Goal: Transaction & Acquisition: Obtain resource

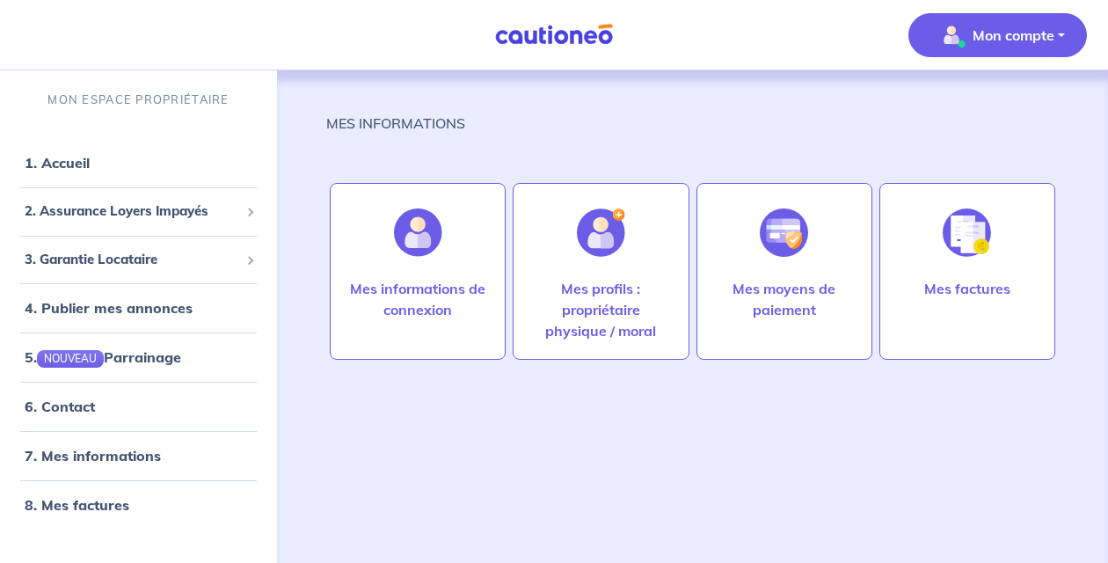
click at [994, 30] on p "Mon compte" at bounding box center [1013, 35] width 82 height 21
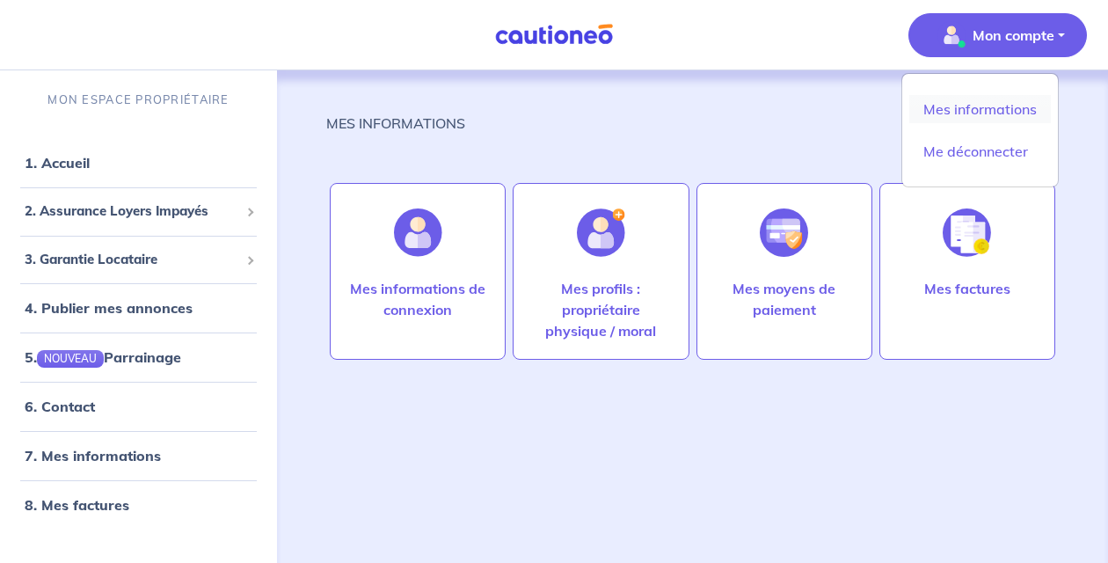
click at [971, 116] on link "Mes informations" at bounding box center [980, 109] width 142 height 28
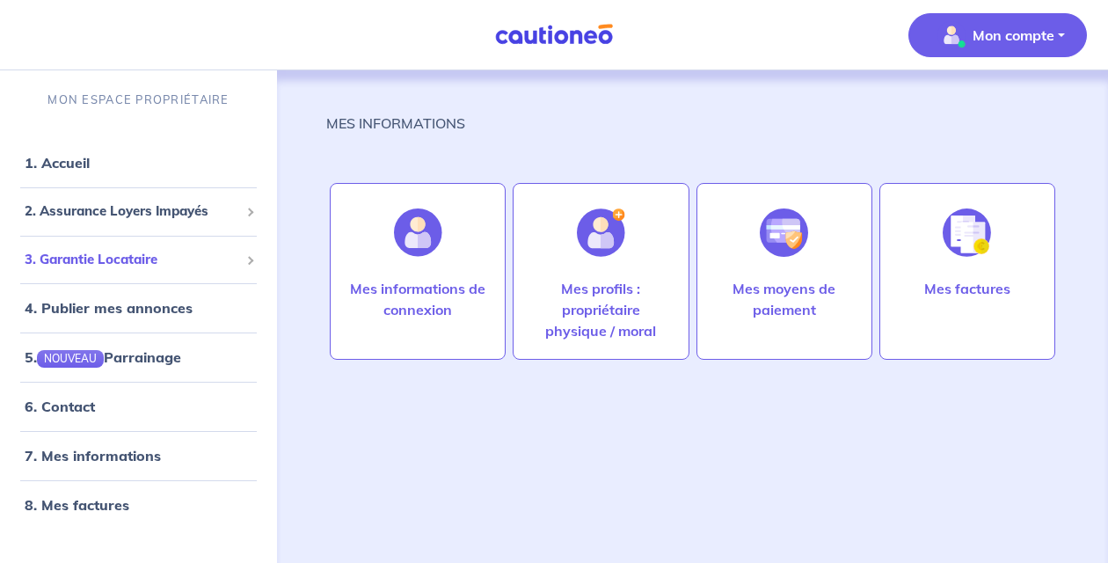
click at [99, 268] on span "3. Garantie Locataire" at bounding box center [132, 260] width 215 height 20
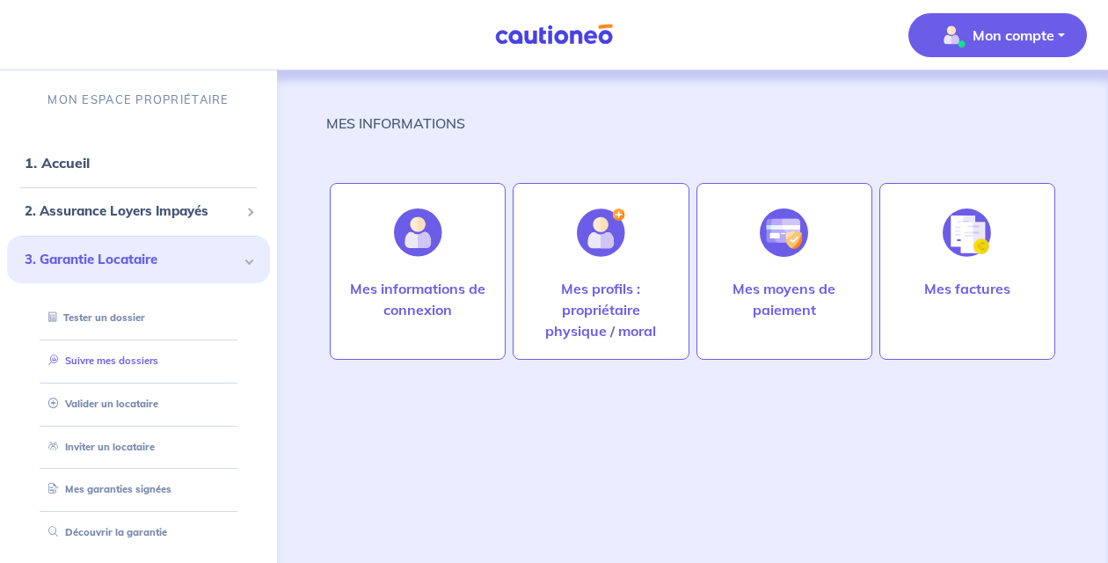
click at [117, 361] on link "Suivre mes dossiers" at bounding box center [99, 360] width 117 height 12
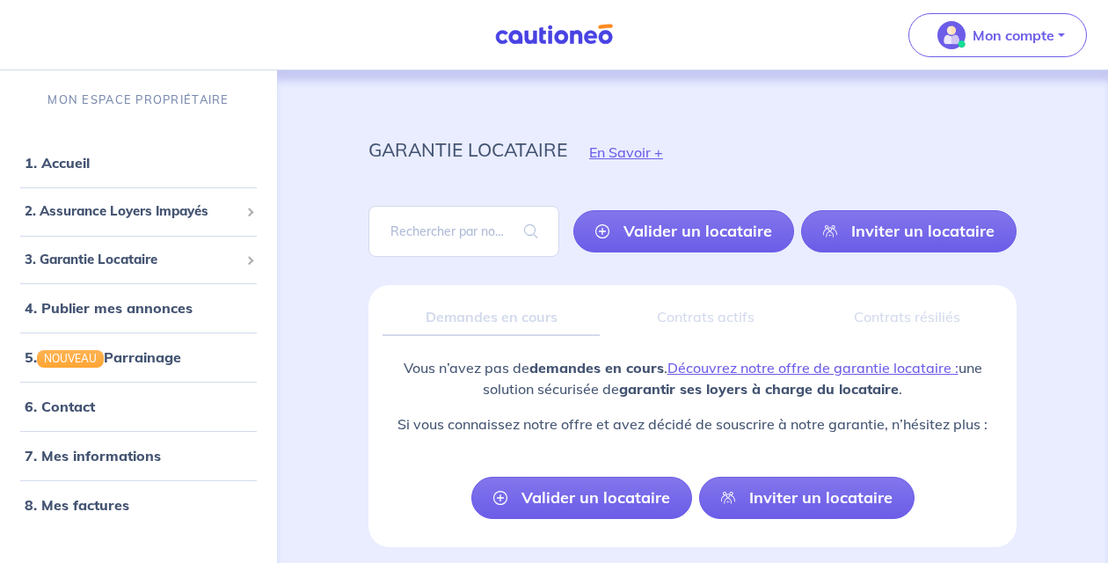
click at [1043, 5] on div "Mon compte" at bounding box center [1004, 35] width 207 height 72
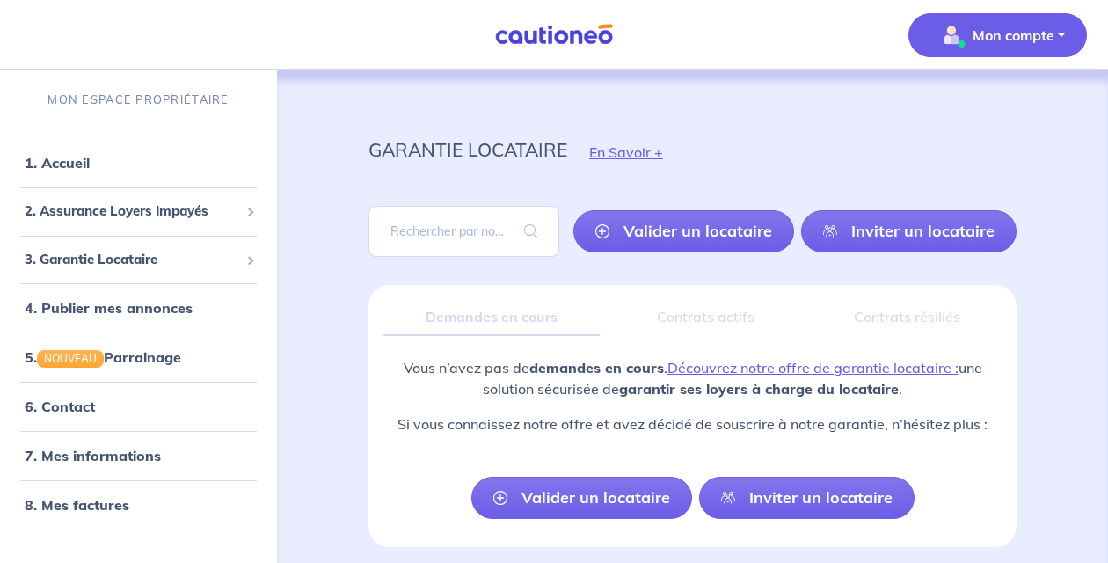
click at [1034, 28] on p "Mon compte" at bounding box center [1013, 35] width 82 height 21
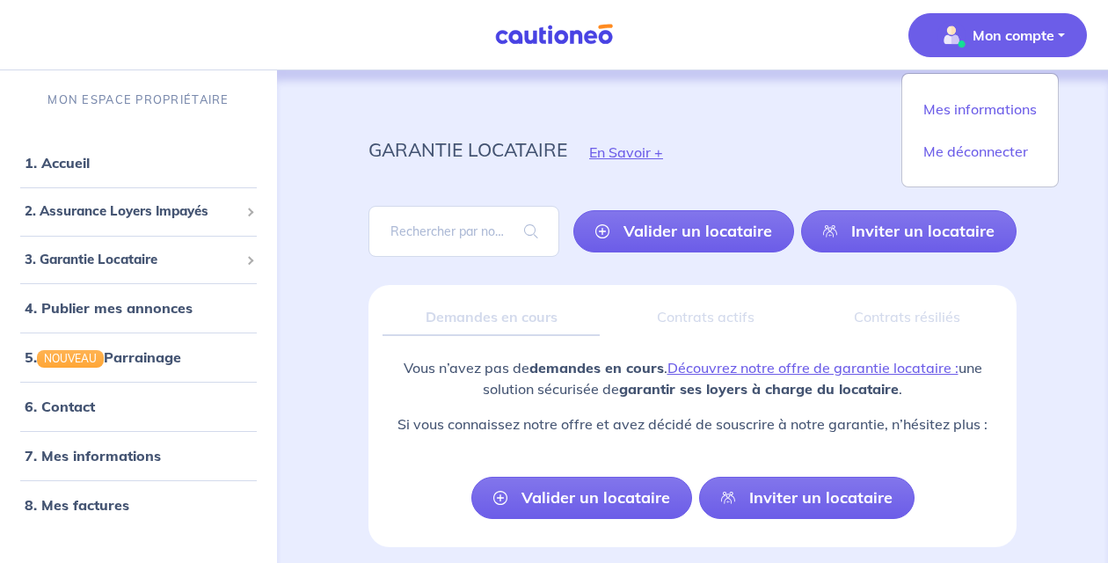
click at [1034, 28] on p "Mon compte" at bounding box center [1013, 35] width 82 height 21
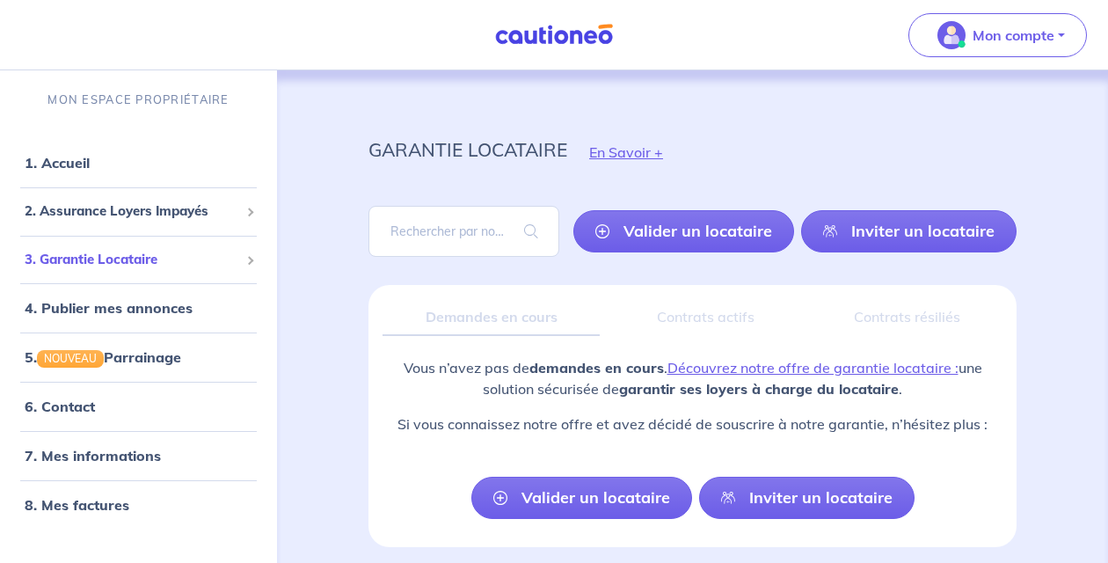
click at [155, 267] on span "3. Garantie Locataire" at bounding box center [132, 260] width 215 height 20
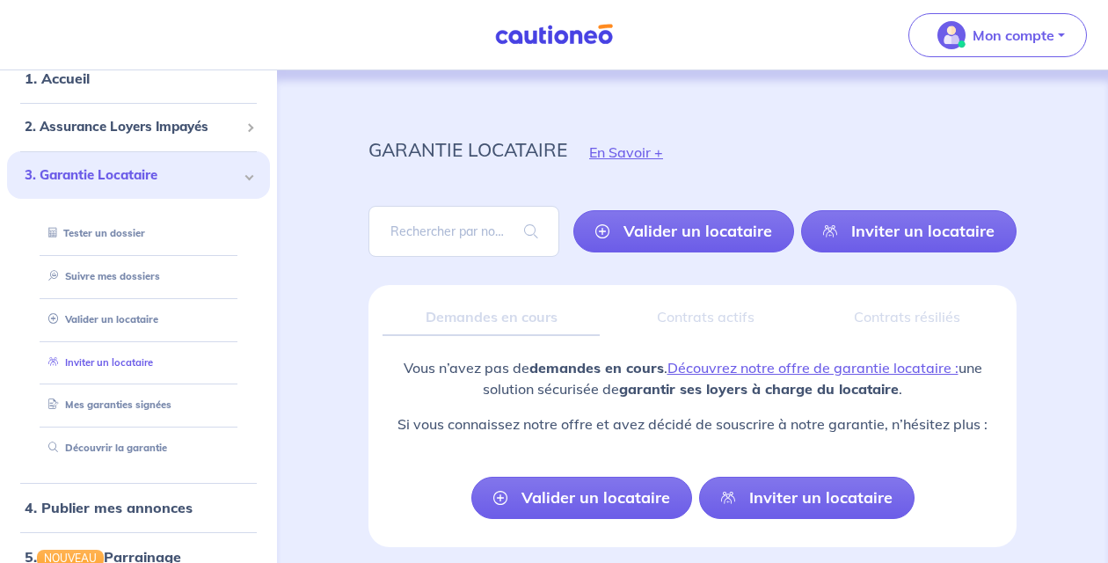
scroll to position [112, 0]
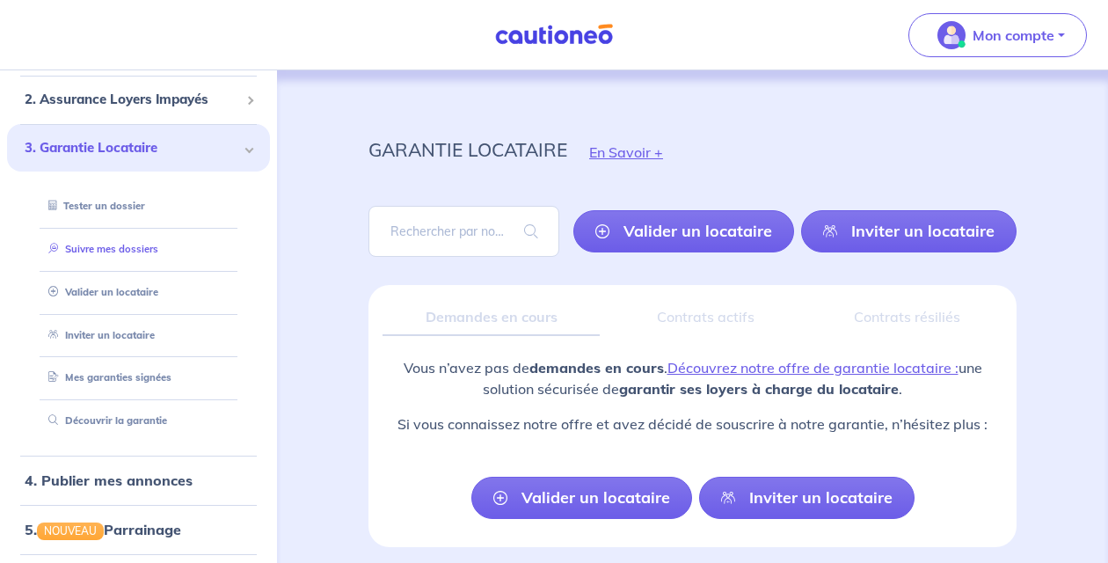
click at [135, 254] on link "Suivre mes dossiers" at bounding box center [99, 249] width 117 height 12
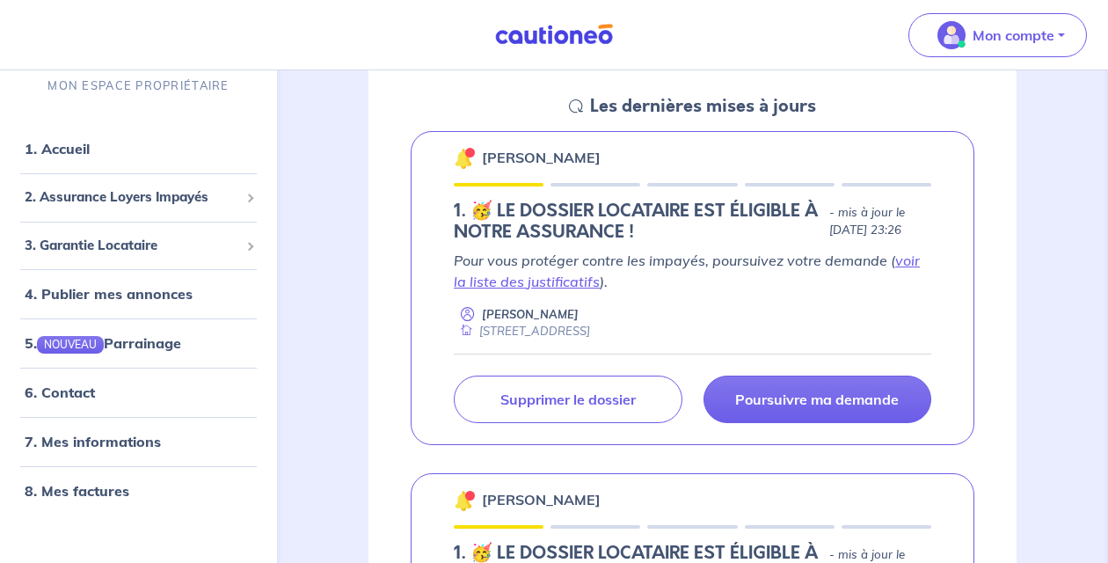
scroll to position [268, 0]
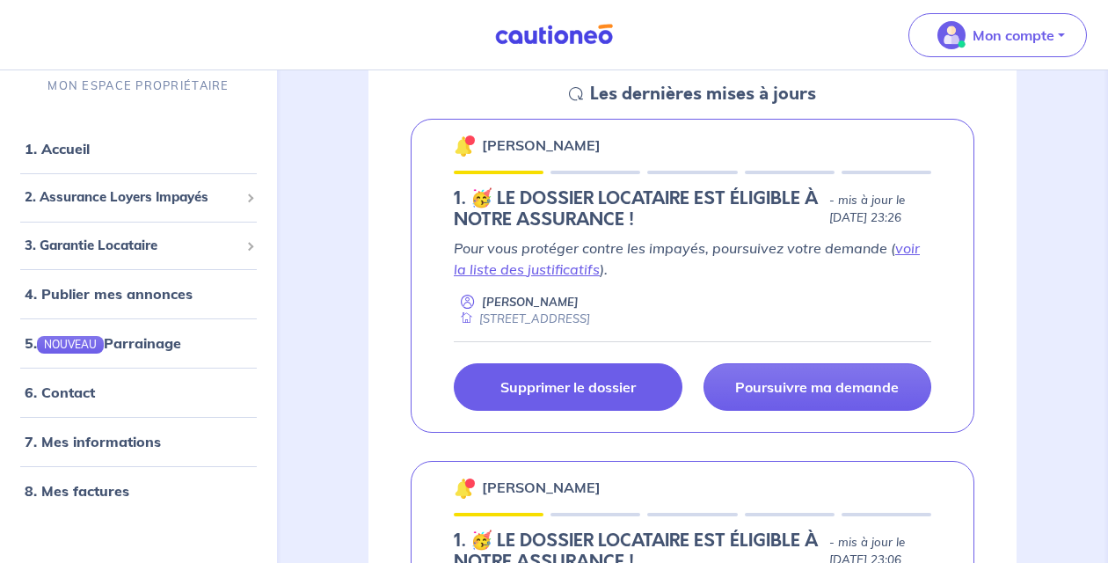
click at [550, 389] on p "Supprimer le dossier" at bounding box center [567, 387] width 135 height 18
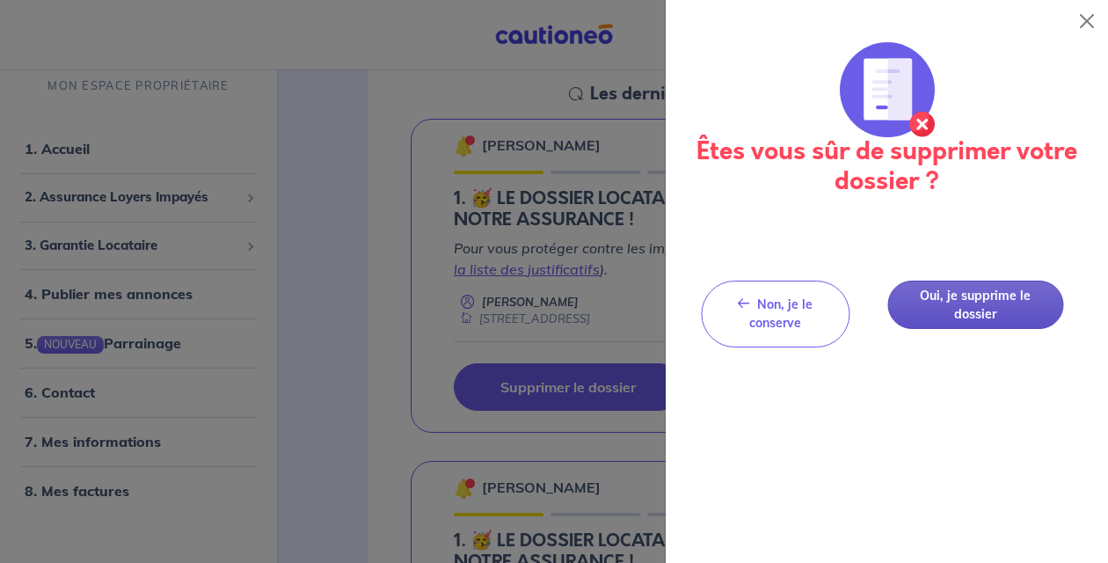
click at [977, 302] on button "Oui, je supprime le dossier" at bounding box center [975, 304] width 176 height 48
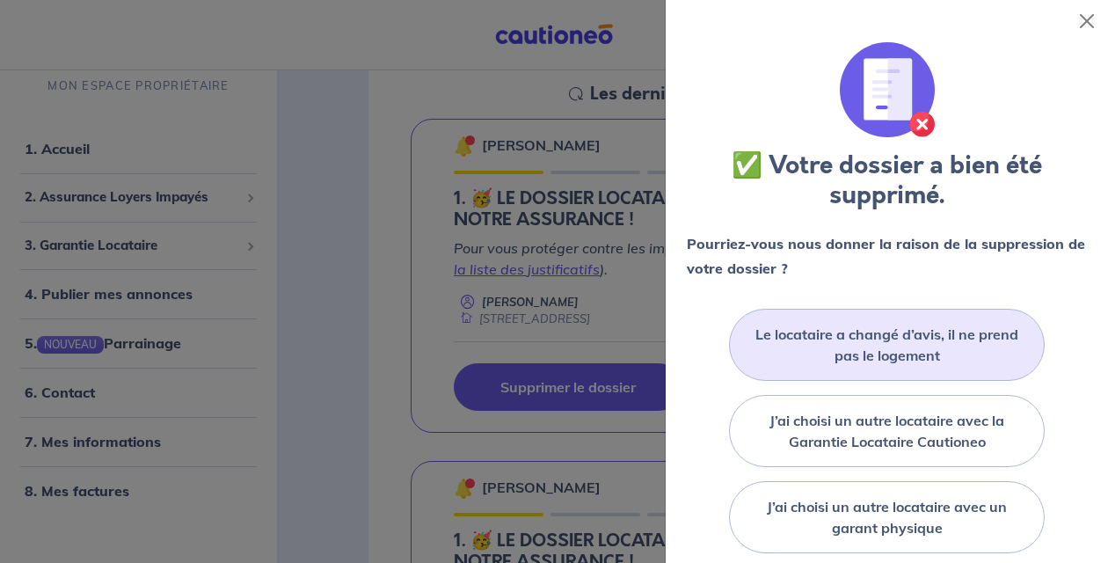
click at [947, 347] on label "Le locataire a changé d’avis, il ne prend pas le logement" at bounding box center [887, 345] width 272 height 42
click at [0, 0] on input "Le locataire a changé d’avis, il ne prend pas le logement" at bounding box center [0, 0] width 0 height 0
click at [889, 351] on label "Le locataire a changé d’avis, il ne prend pas le logement" at bounding box center [887, 345] width 272 height 42
click at [0, 0] on input "Le locataire a changé d’avis, il ne prend pas le logement" at bounding box center [0, 0] width 0 height 0
click at [1088, 18] on button "Close" at bounding box center [1087, 21] width 28 height 28
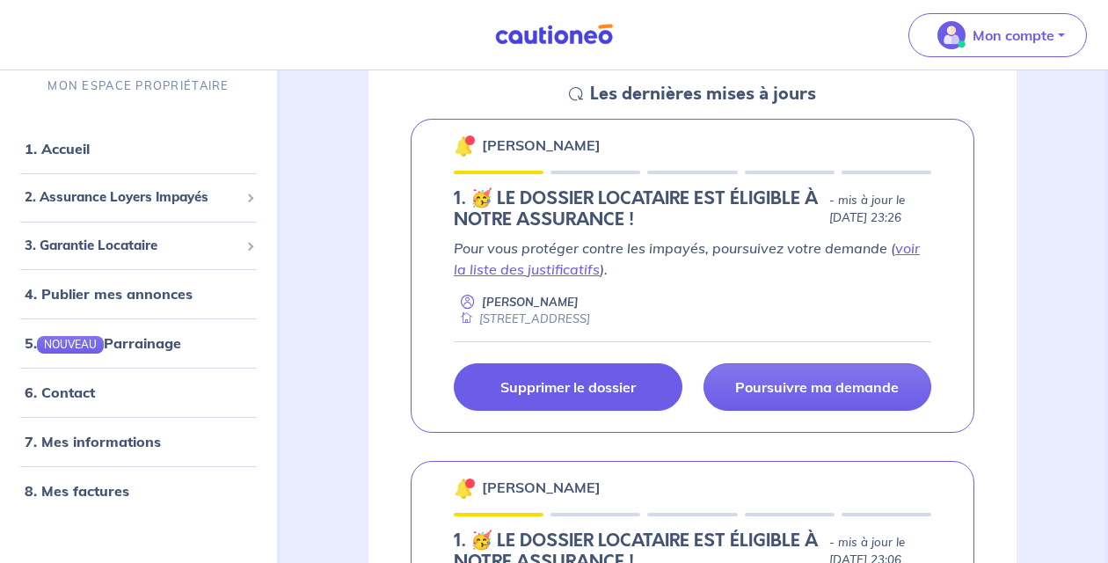
click at [597, 95] on h5 "Les dernières mises à jours" at bounding box center [703, 94] width 226 height 21
click at [578, 95] on icon at bounding box center [576, 94] width 14 height 14
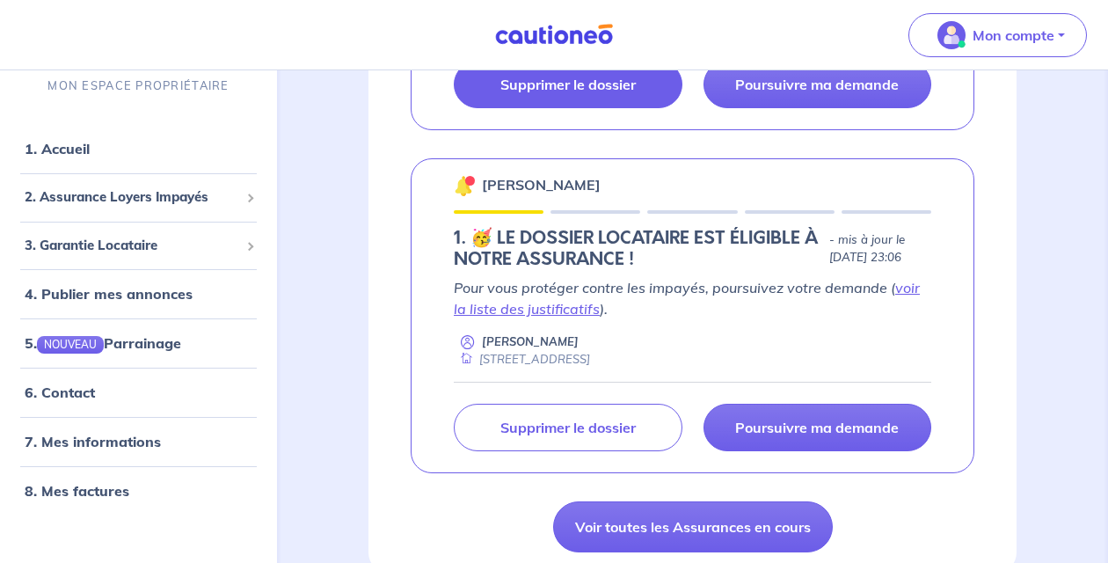
scroll to position [593, 0]
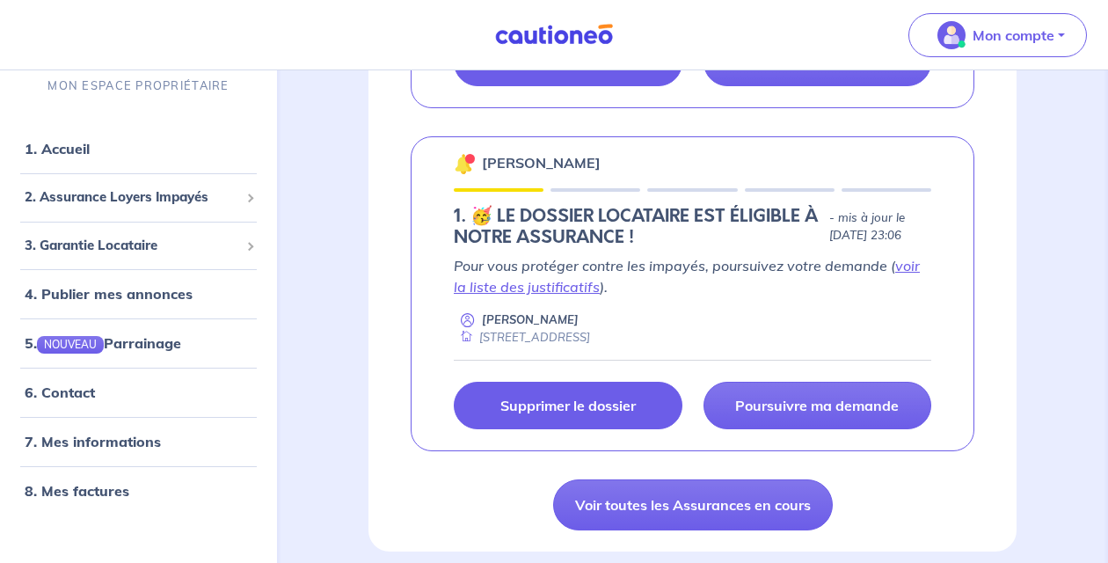
click at [579, 399] on p "Supprimer le dossier" at bounding box center [567, 406] width 135 height 18
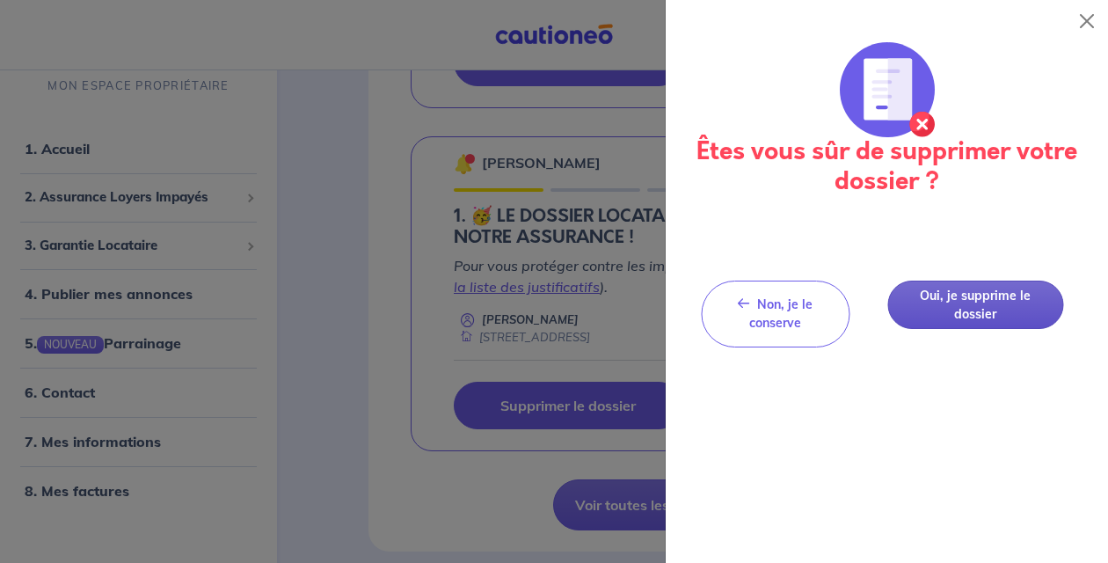
click at [978, 309] on button "Oui, je supprime le dossier" at bounding box center [975, 304] width 176 height 48
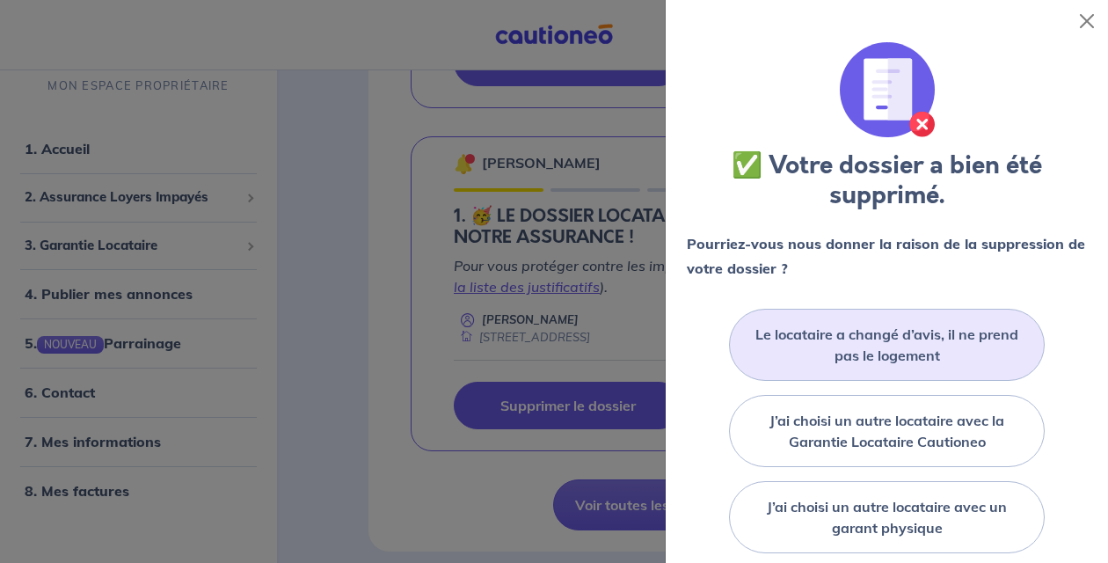
click at [841, 364] on label "Le locataire a changé d’avis, il ne prend pas le logement" at bounding box center [887, 345] width 272 height 42
click at [0, 0] on input "Le locataire a changé d’avis, il ne prend pas le logement" at bounding box center [0, 0] width 0 height 0
click at [873, 341] on label "Le locataire a changé d’avis, il ne prend pas le logement" at bounding box center [887, 345] width 272 height 42
click at [0, 0] on input "Le locataire a changé d’avis, il ne prend pas le logement" at bounding box center [0, 0] width 0 height 0
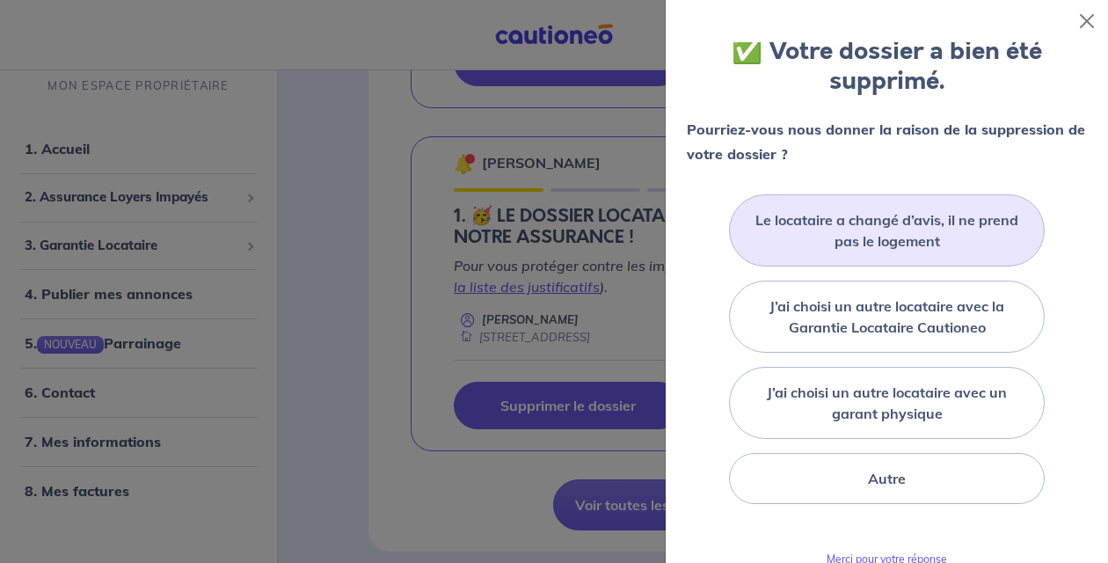
scroll to position [266, 0]
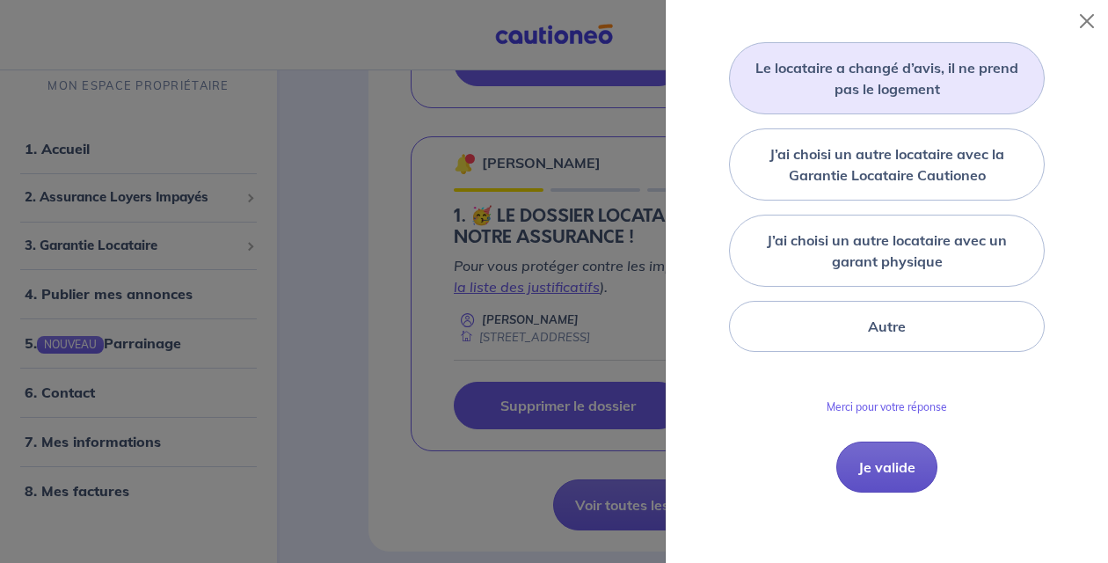
click at [895, 479] on button "Je valide" at bounding box center [886, 466] width 101 height 51
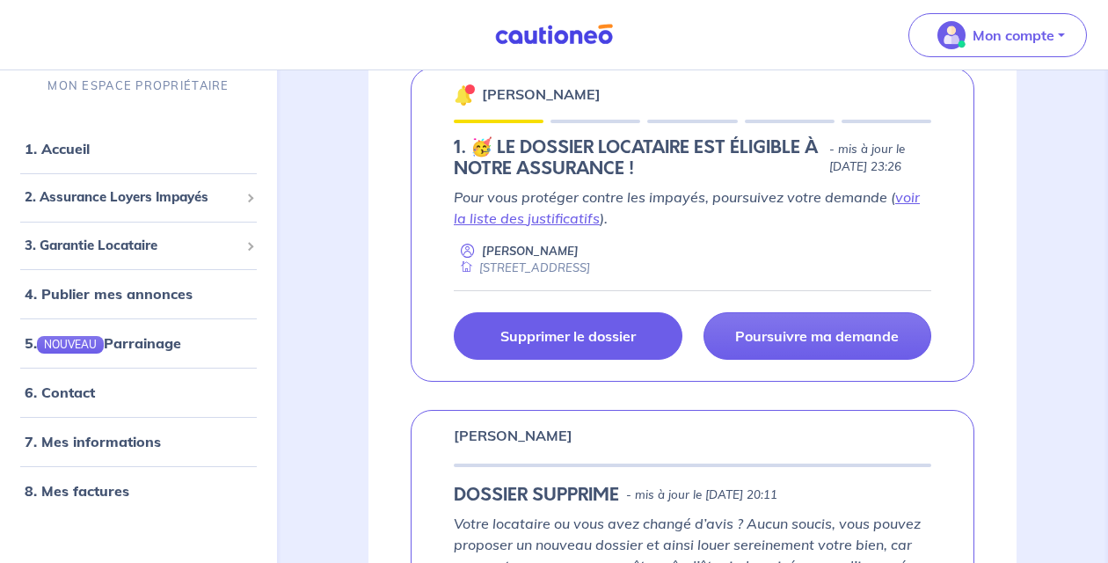
scroll to position [307, 0]
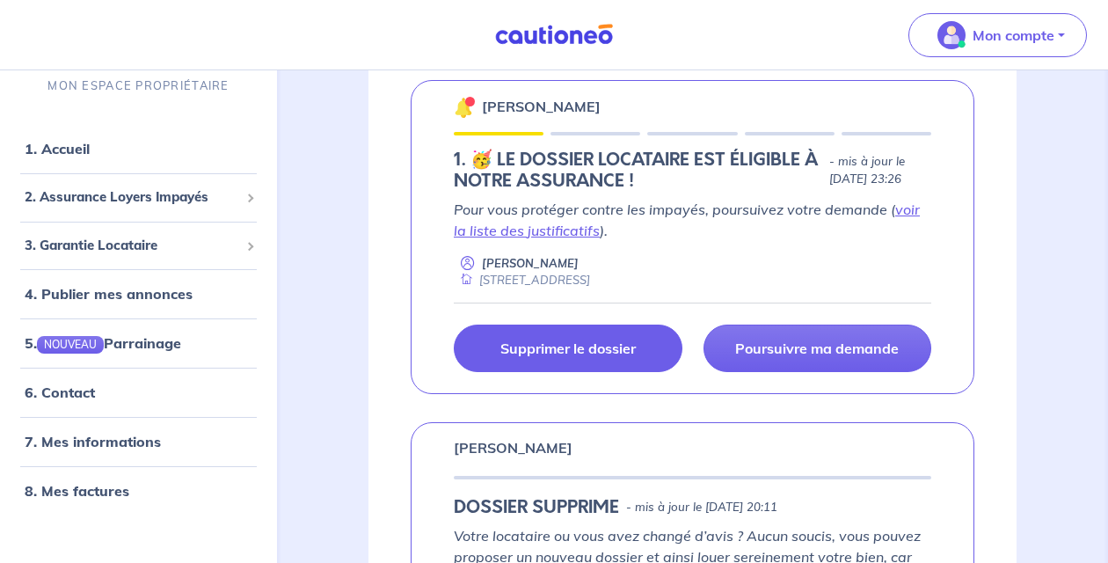
click at [640, 356] on link "Supprimer le dossier" at bounding box center [568, 347] width 229 height 47
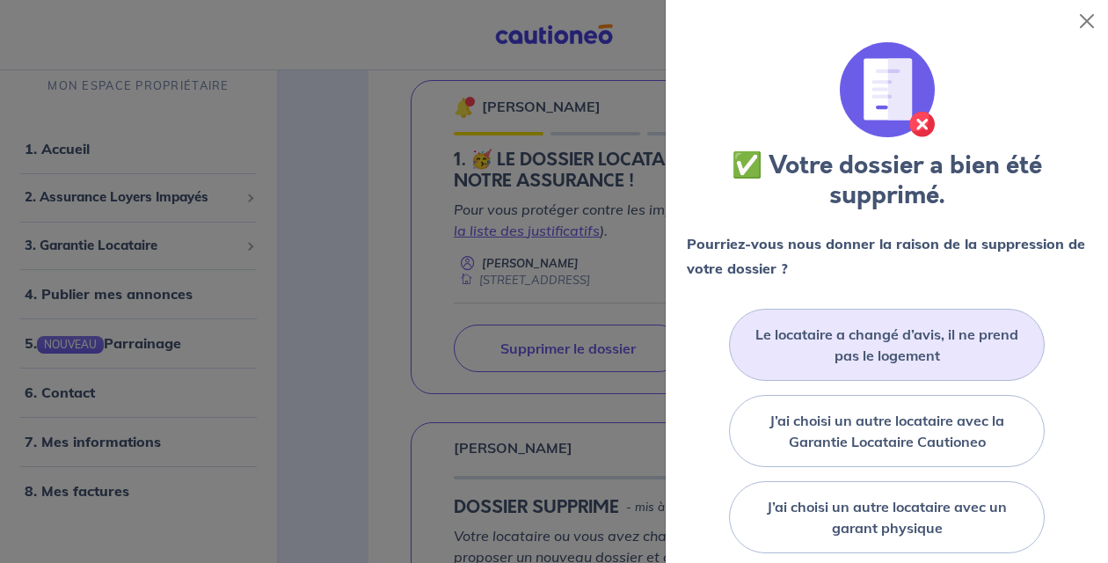
click at [838, 366] on div "Le locataire a changé d’avis, il ne prend pas le logement" at bounding box center [887, 345] width 316 height 72
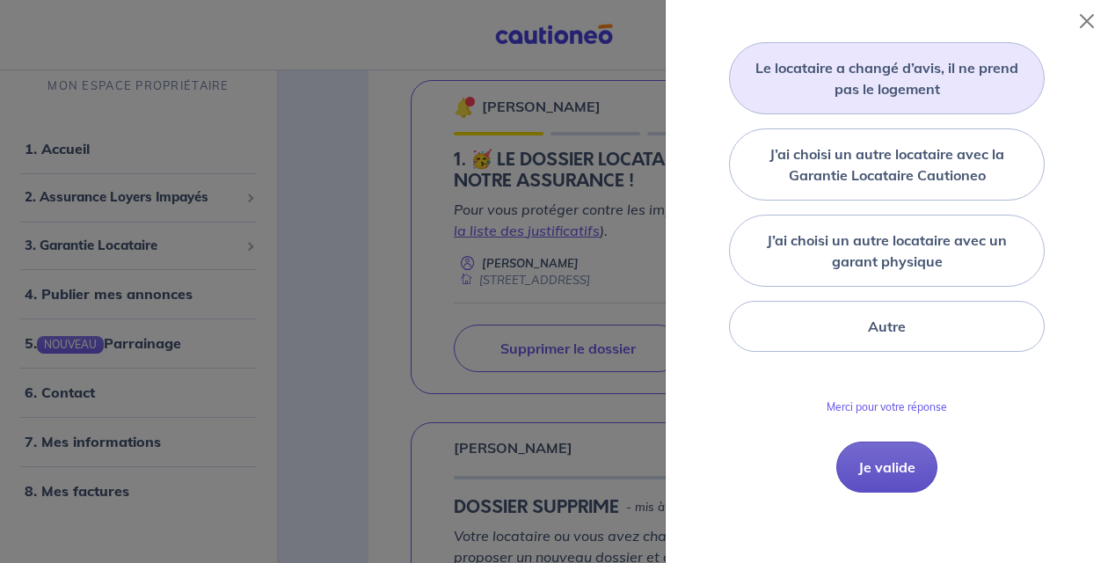
click at [897, 472] on button "Je valide" at bounding box center [886, 466] width 101 height 51
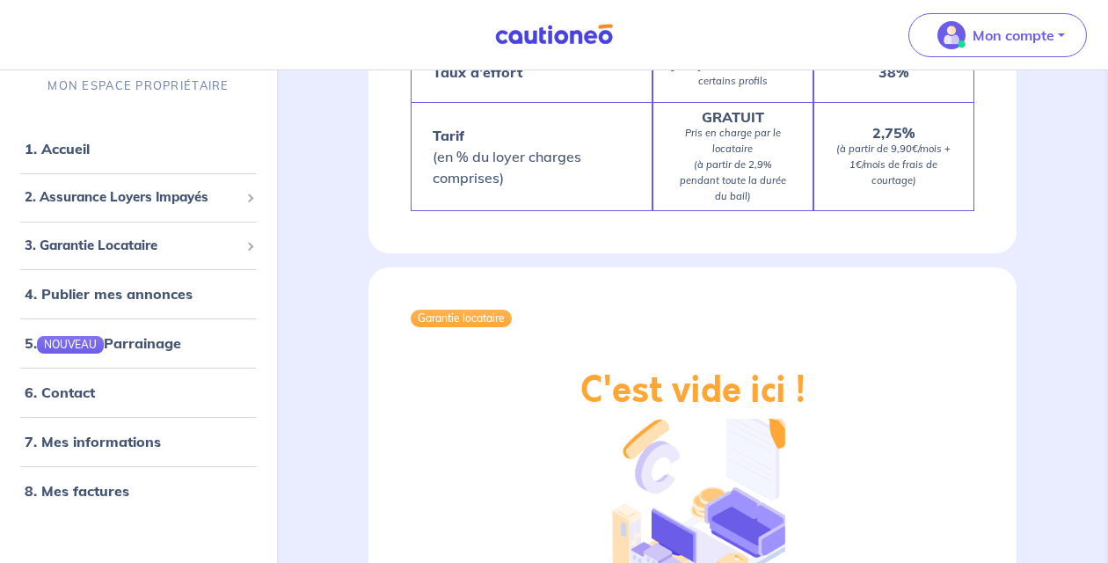
scroll to position [2341, 0]
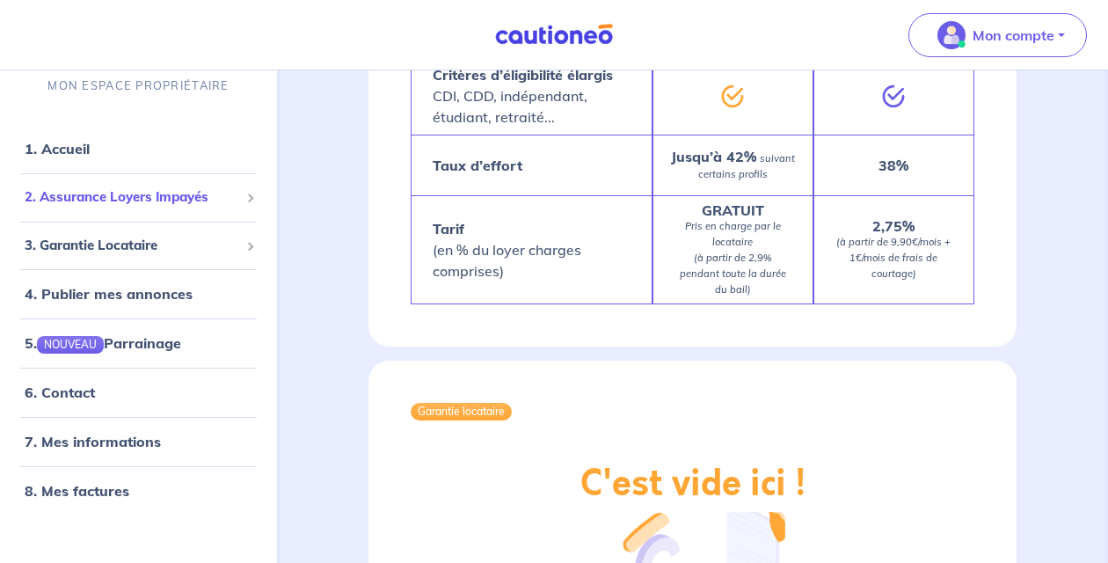
click at [157, 205] on span "2. Assurance Loyers Impayés" at bounding box center [132, 197] width 215 height 20
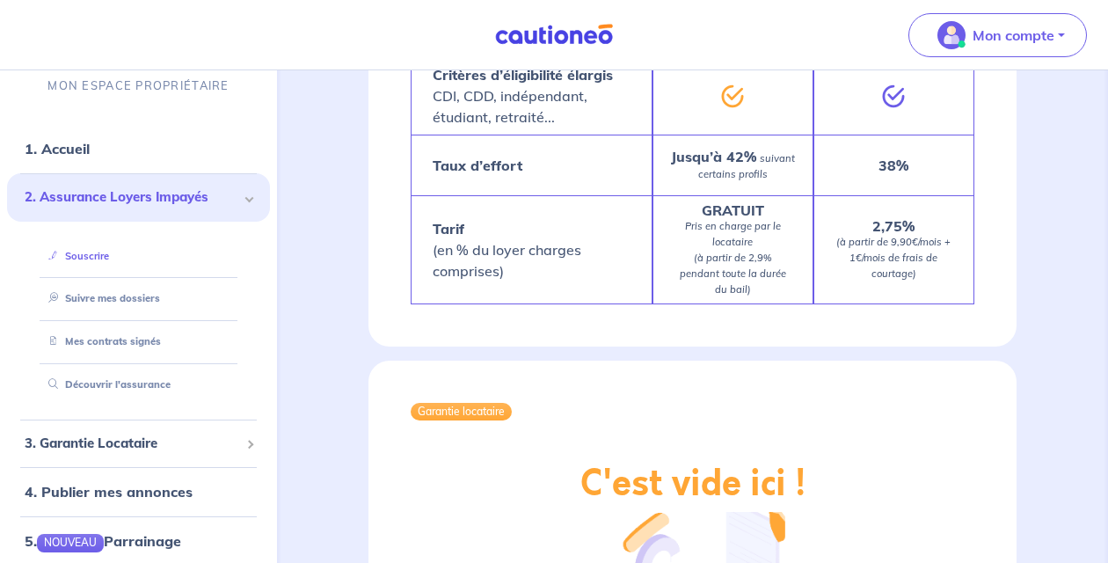
click at [101, 256] on link "Souscrire" at bounding box center [75, 256] width 68 height 12
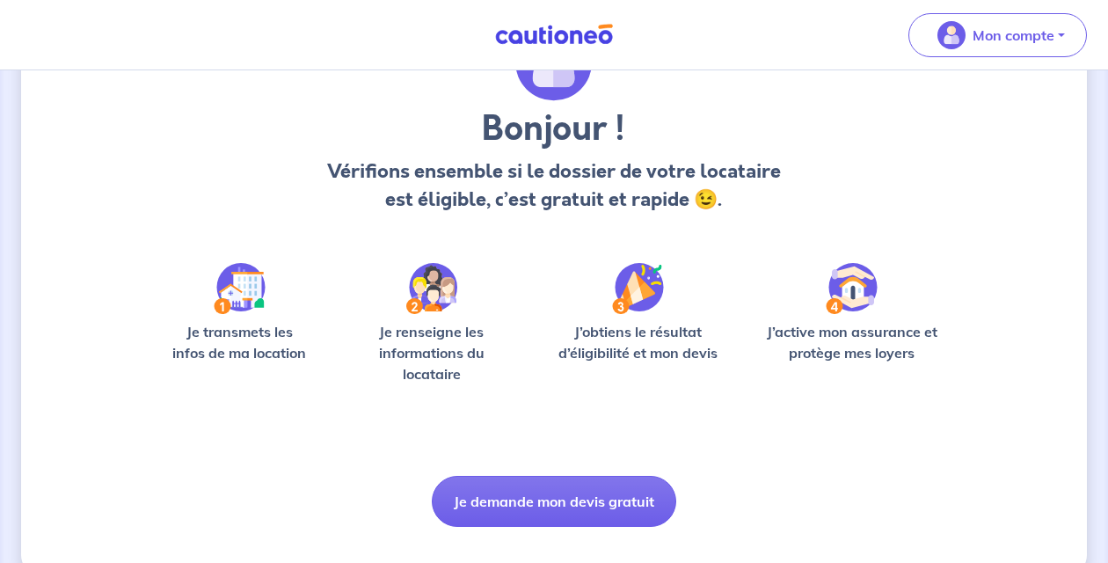
scroll to position [144, 0]
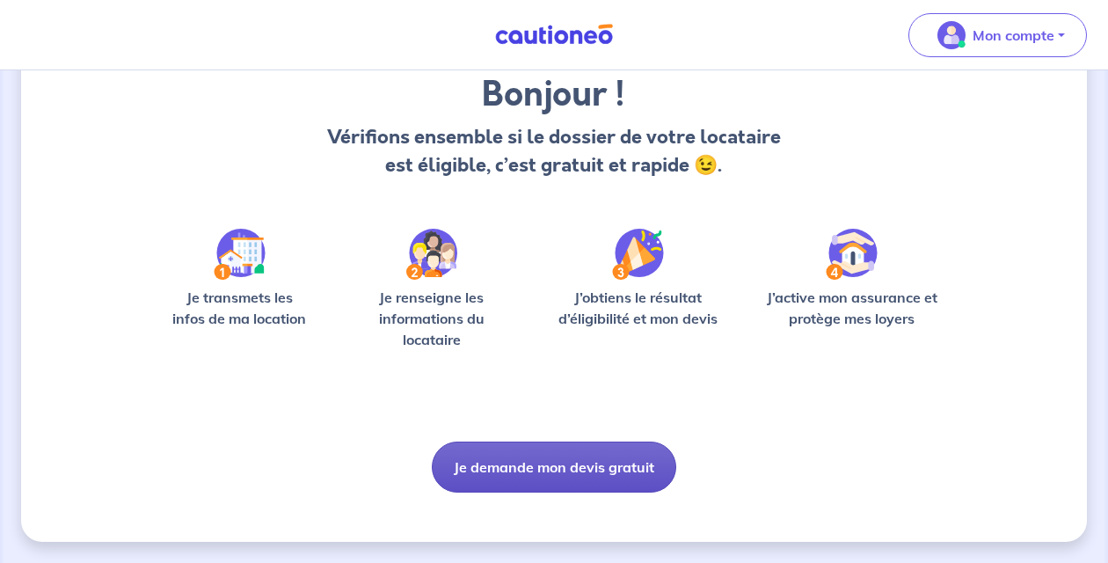
click at [531, 470] on button "Je demande mon devis gratuit" at bounding box center [554, 466] width 244 height 51
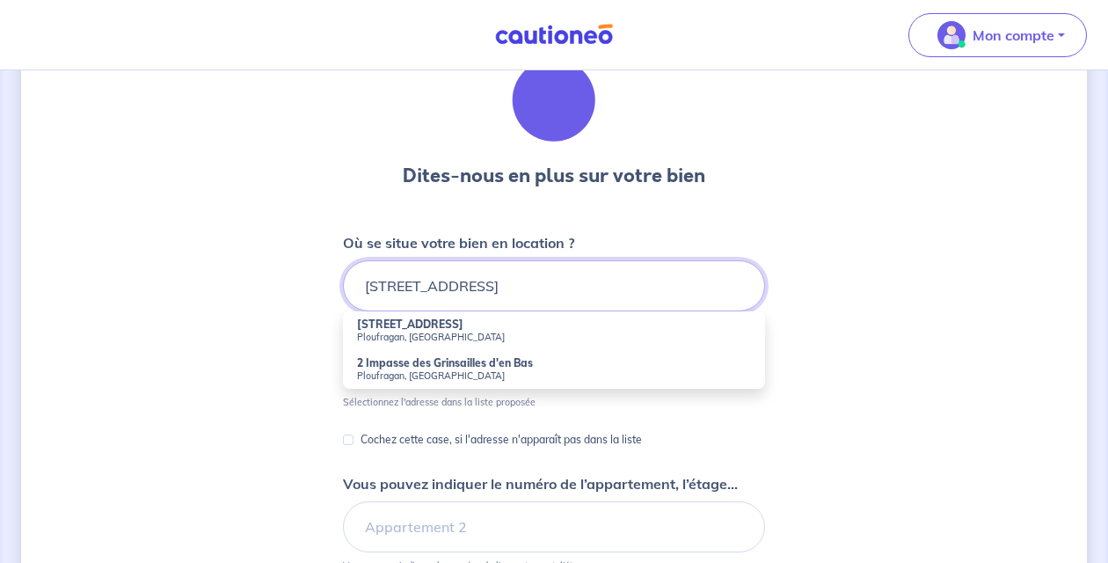
scroll to position [90, 0]
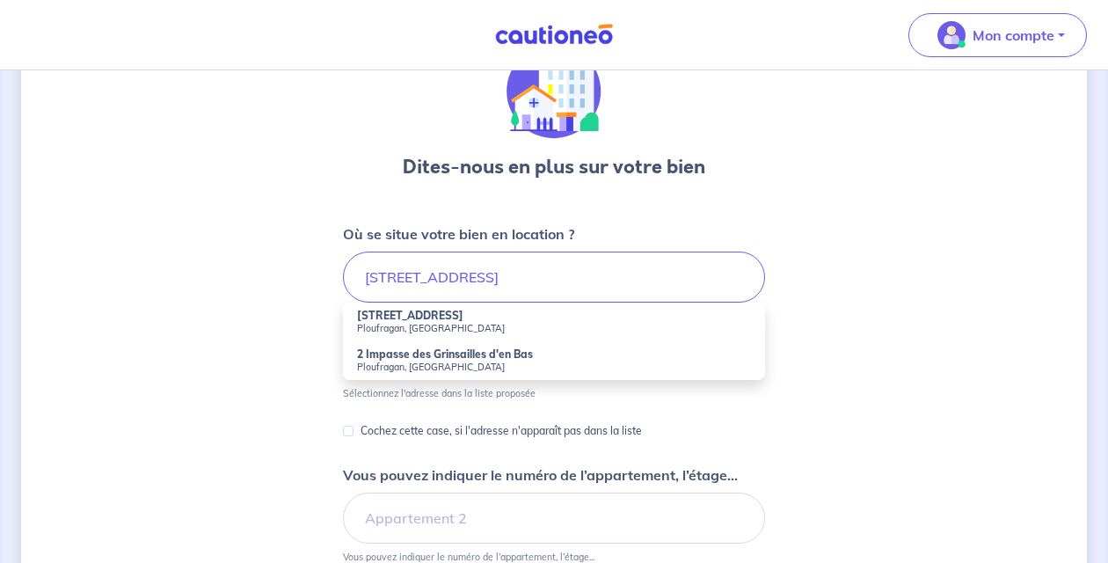
click at [422, 317] on strong "[STREET_ADDRESS]" at bounding box center [410, 315] width 106 height 13
type input "[STREET_ADDRESS]"
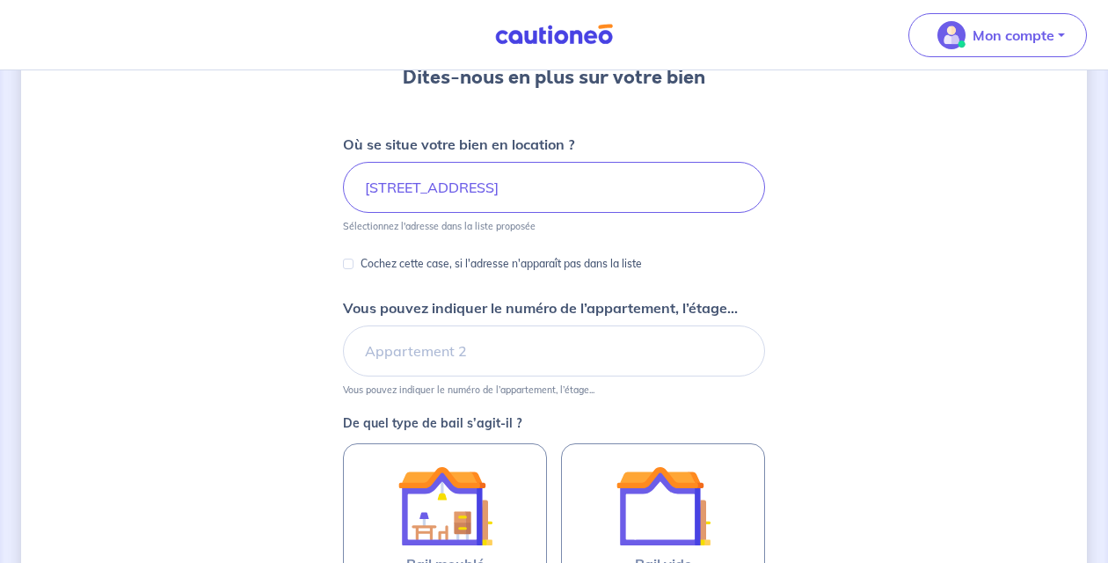
scroll to position [193, 0]
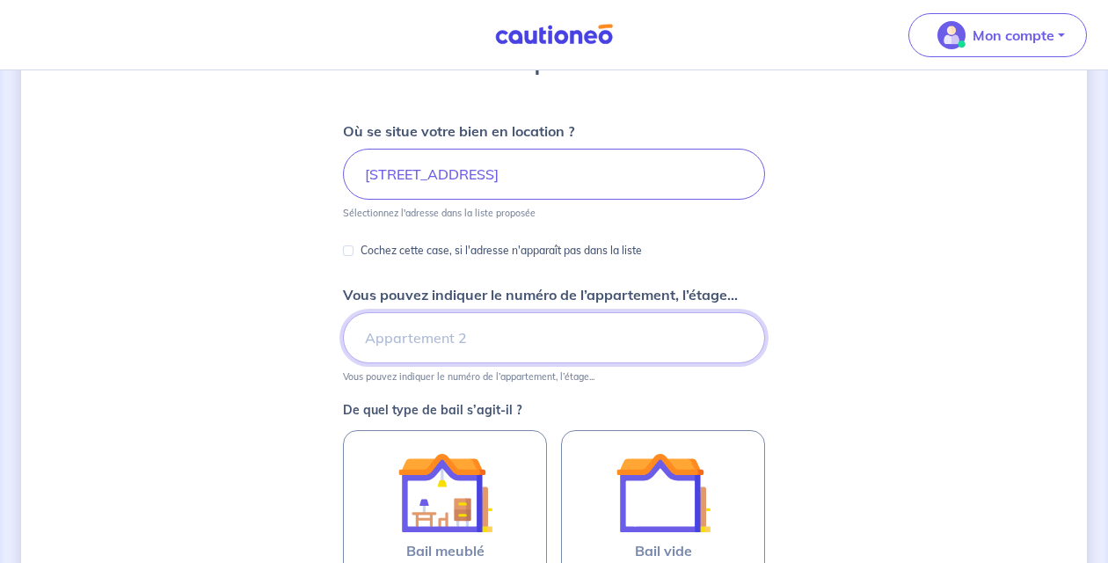
click at [412, 343] on input "Vous pouvez indiquer le numéro de l’appartement, l’étage..." at bounding box center [554, 337] width 422 height 51
type input "LOG2"
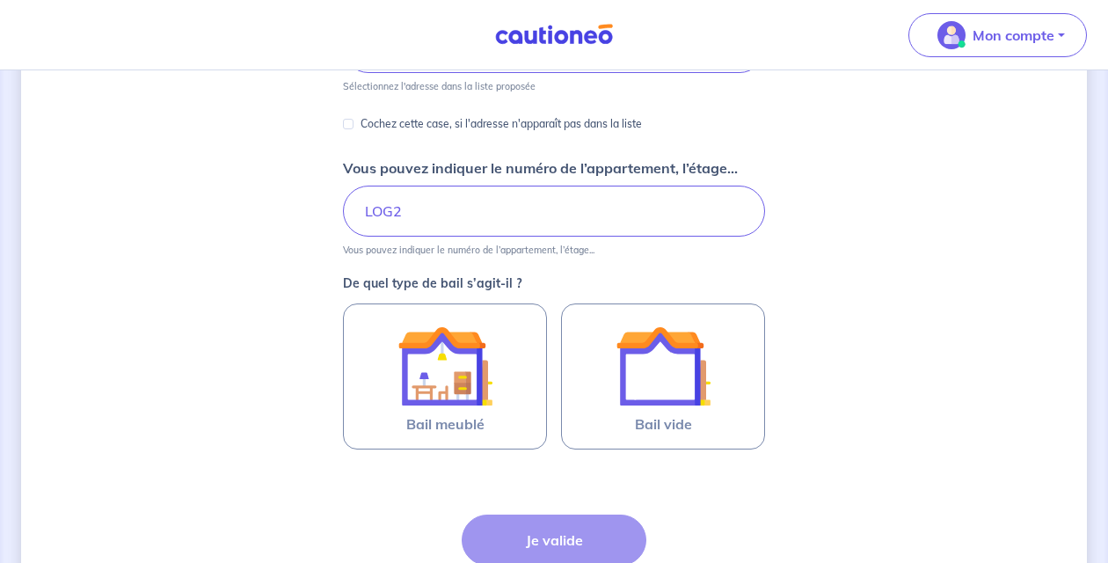
scroll to position [320, 0]
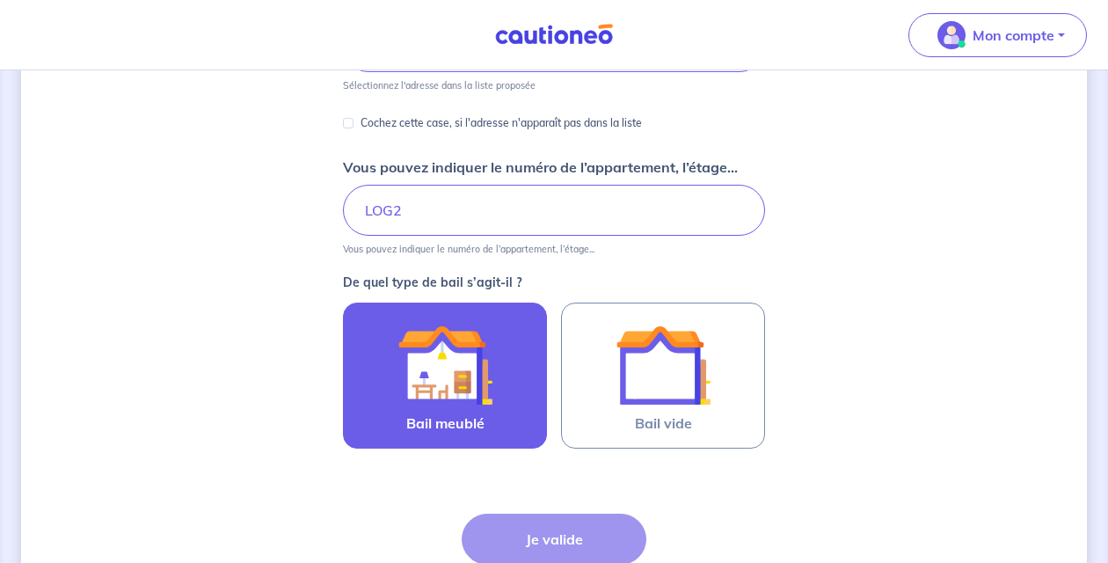
click at [455, 365] on img at bounding box center [444, 364] width 95 height 95
click at [0, 0] on input "Bail meublé" at bounding box center [0, 0] width 0 height 0
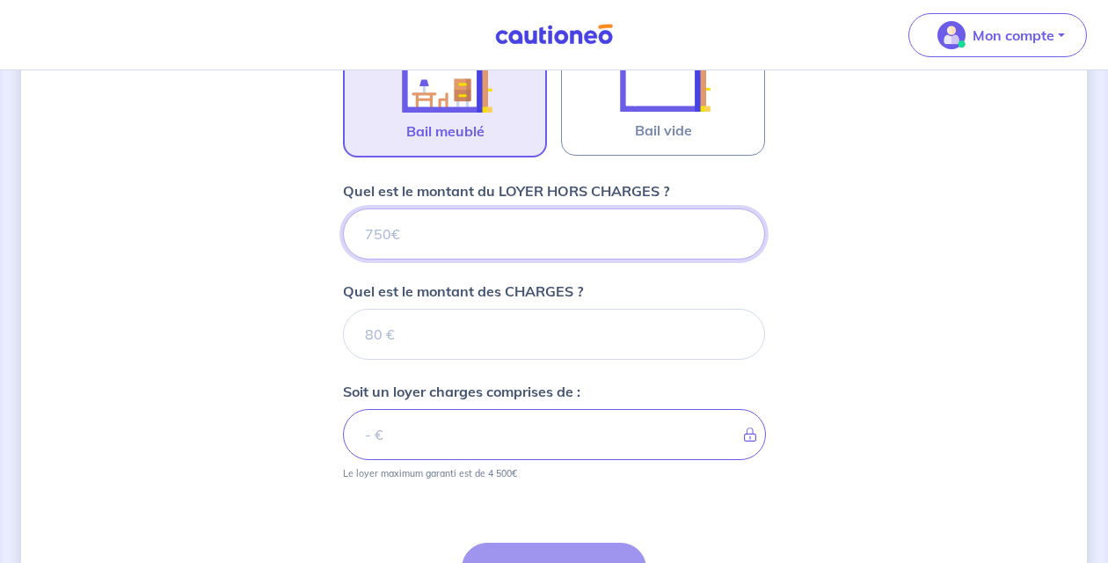
scroll to position [612, 0]
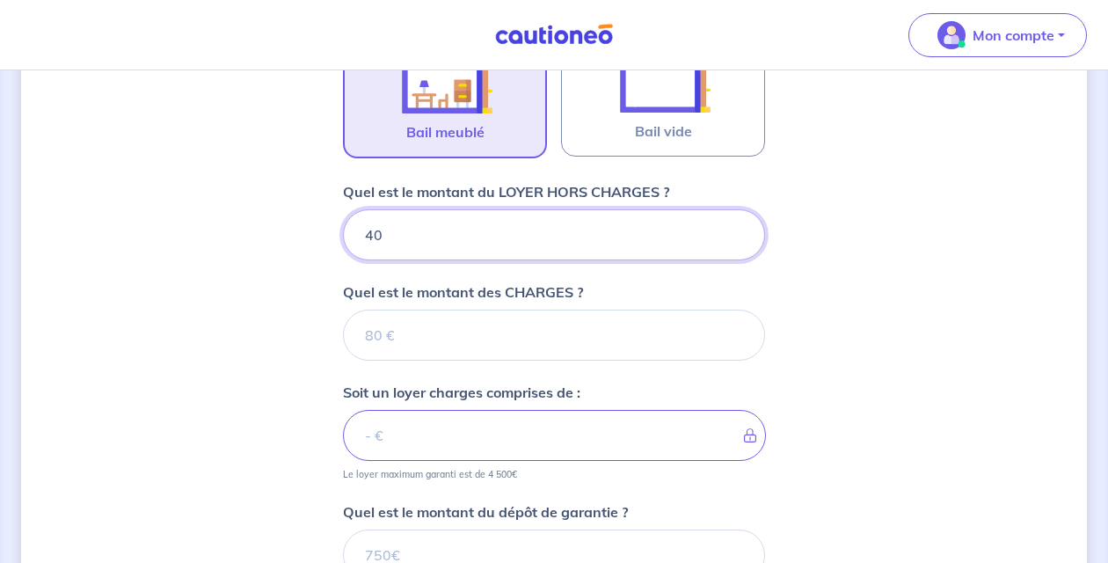
type input "400"
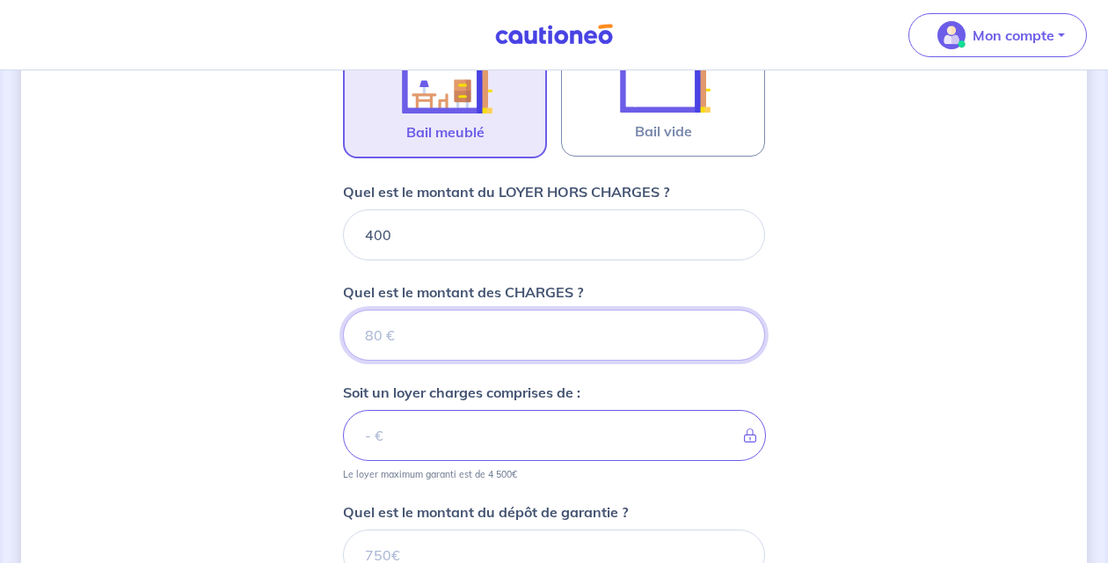
click at [539, 314] on input "Quel est le montant des CHARGES ?" at bounding box center [554, 335] width 422 height 51
type input "1"
type input "401"
type input "100"
type input "500"
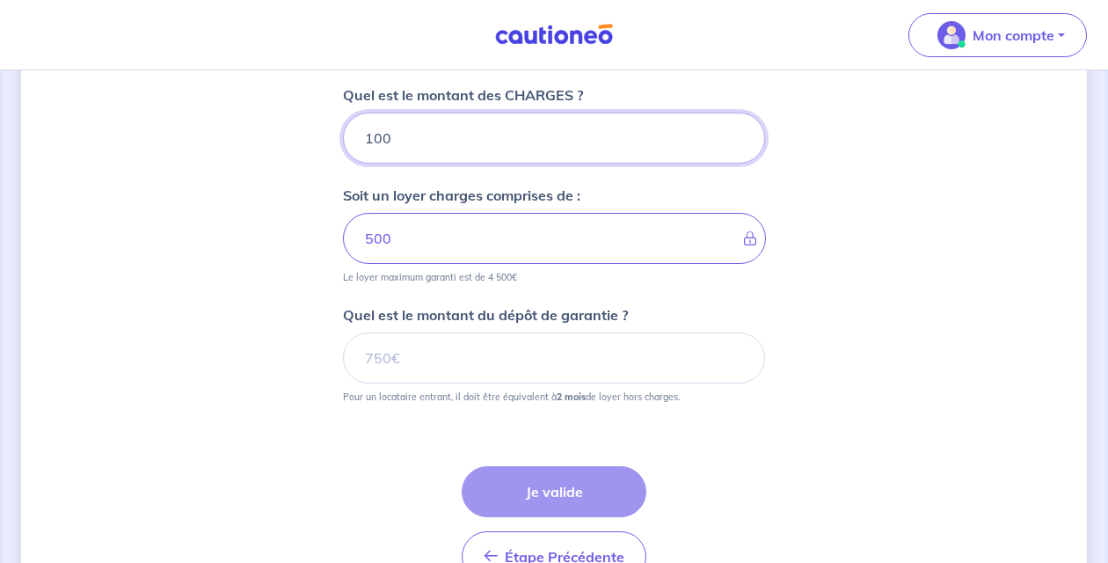
scroll to position [816, 0]
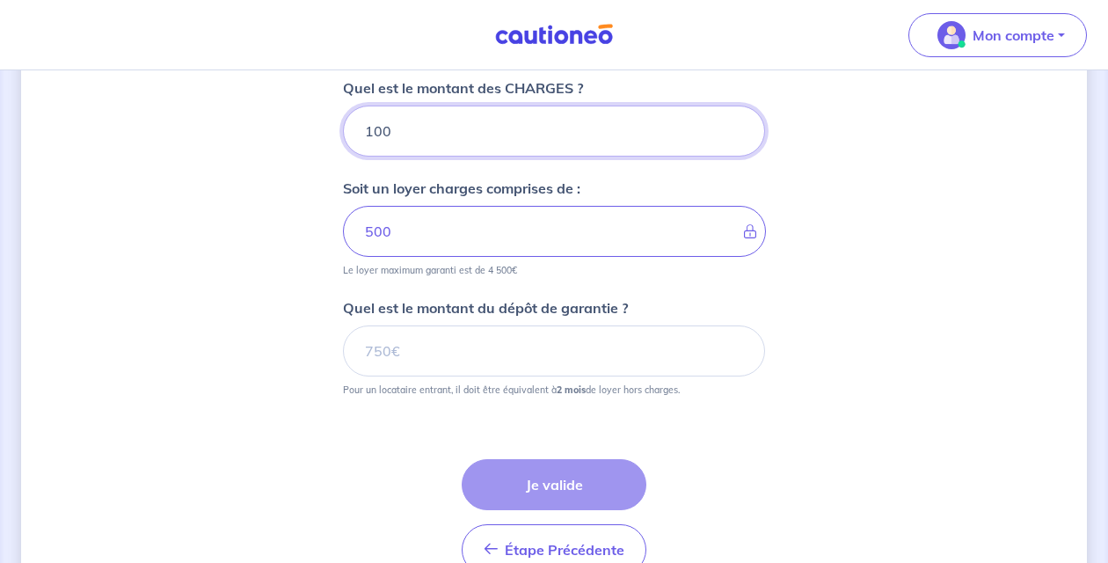
type input "100"
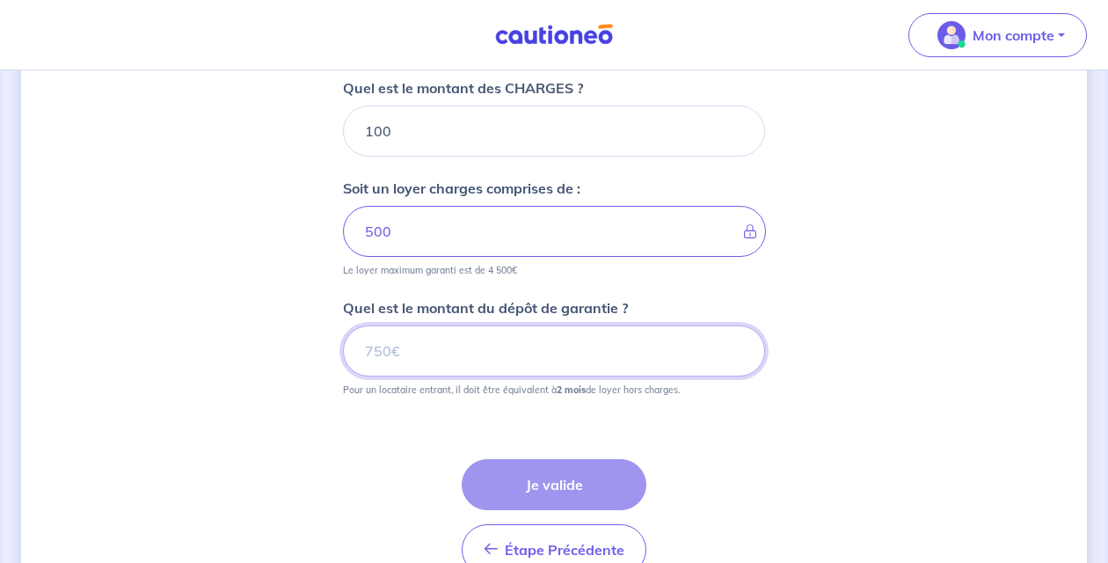
click at [511, 363] on input "Quel est le montant du dépôt de garantie ?" at bounding box center [554, 350] width 422 height 51
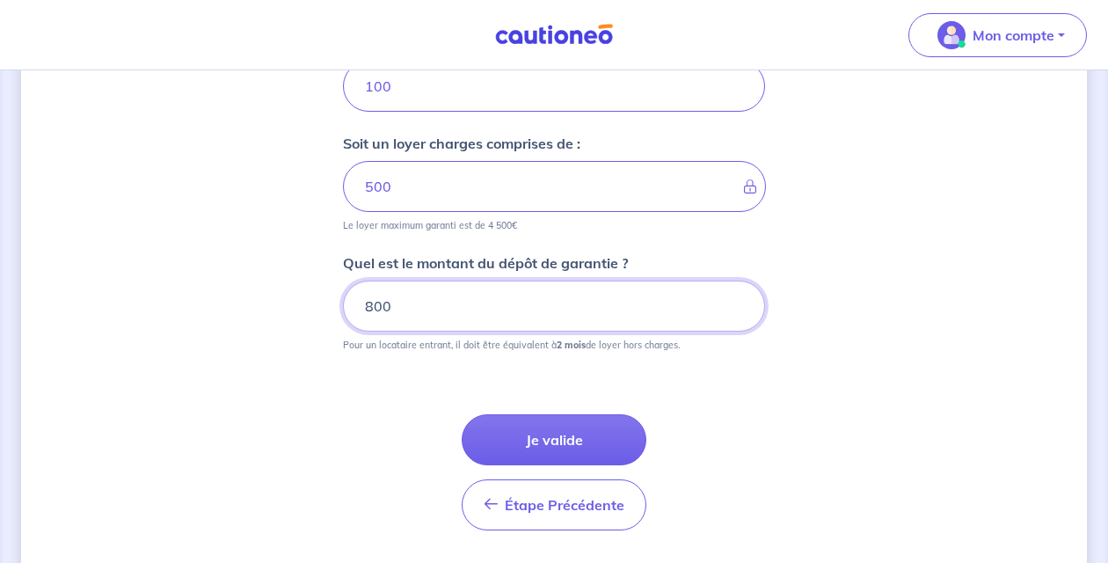
scroll to position [865, 0]
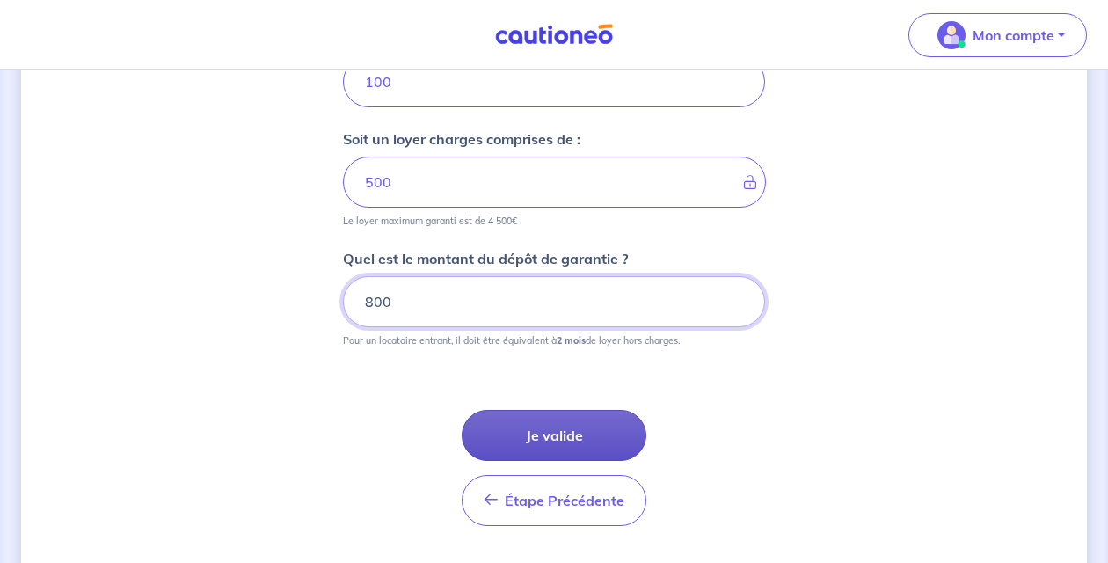
type input "800"
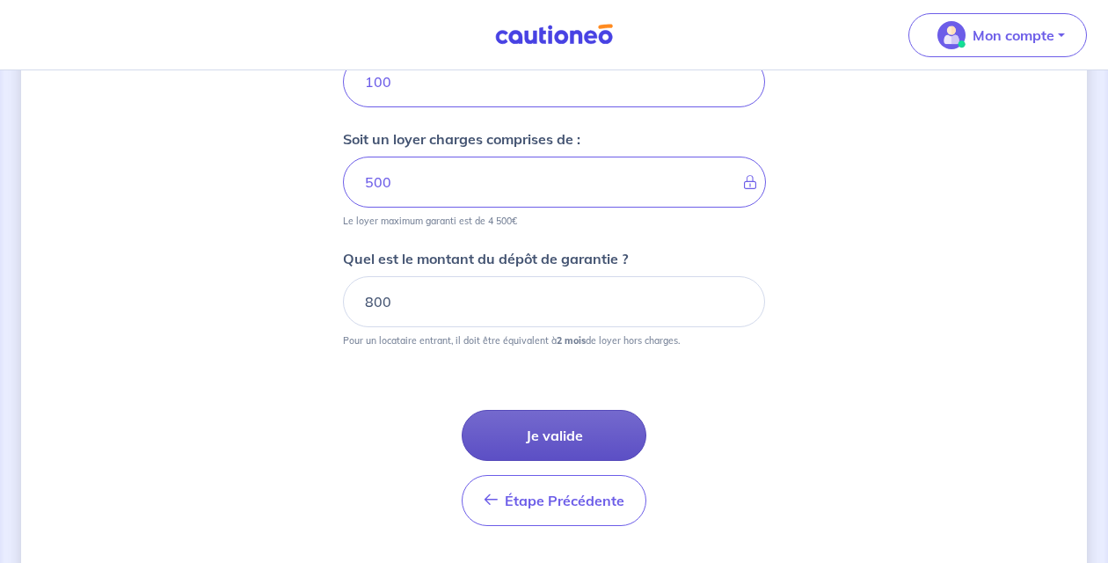
click at [572, 434] on button "Je valide" at bounding box center [554, 435] width 185 height 51
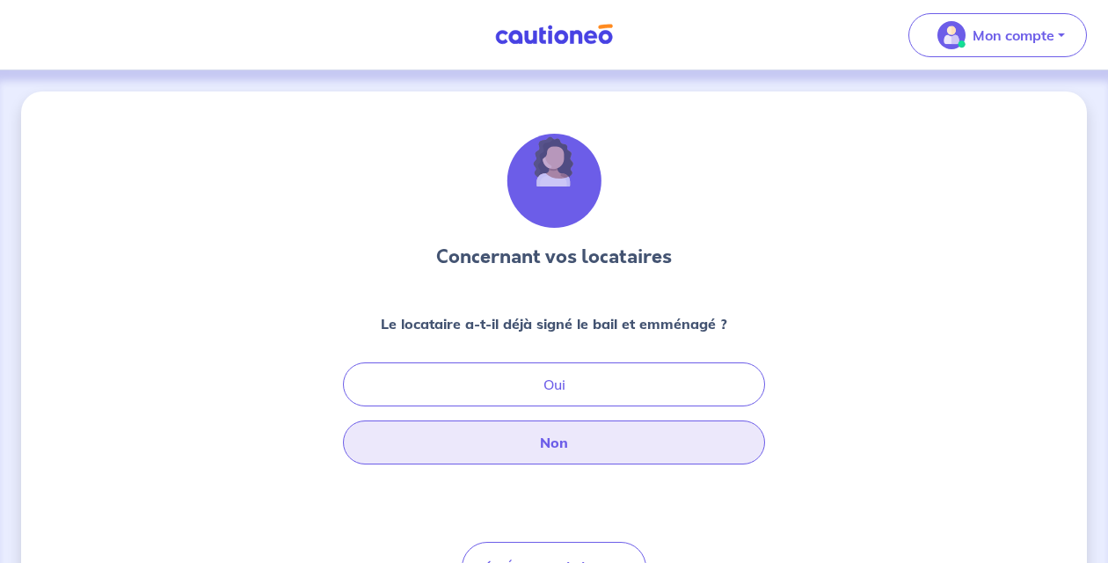
click at [575, 447] on button "Non" at bounding box center [554, 442] width 422 height 44
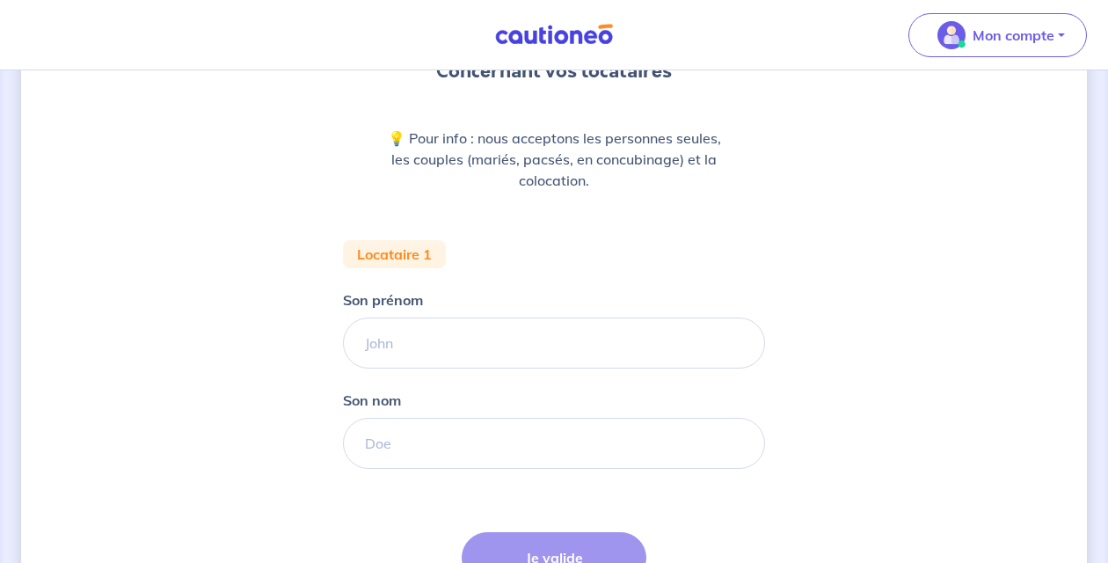
scroll to position [199, 0]
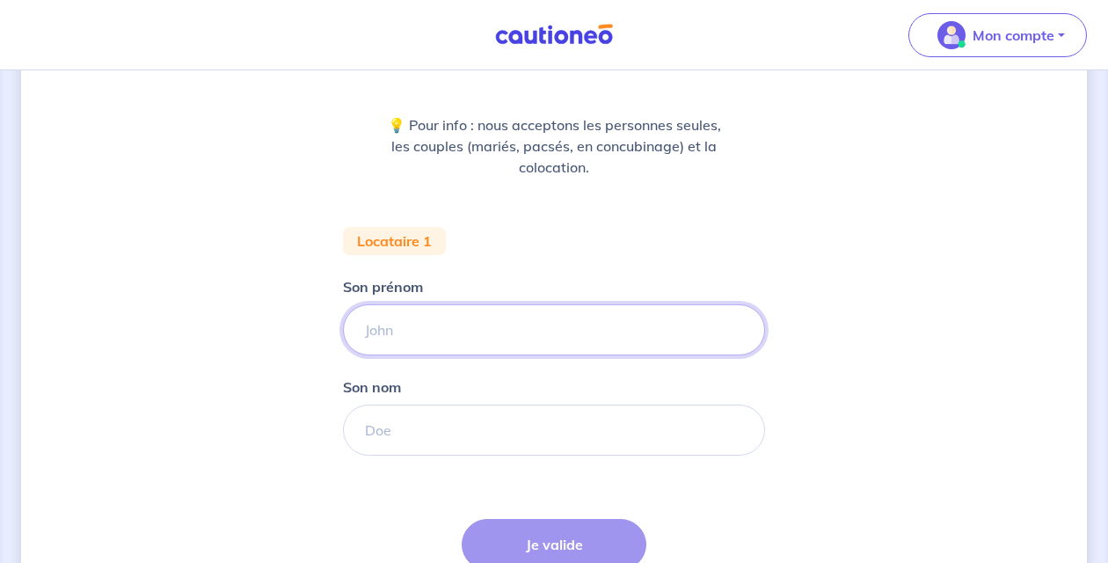
click at [527, 333] on input "Son prénom" at bounding box center [554, 329] width 422 height 51
type input "Lélanie"
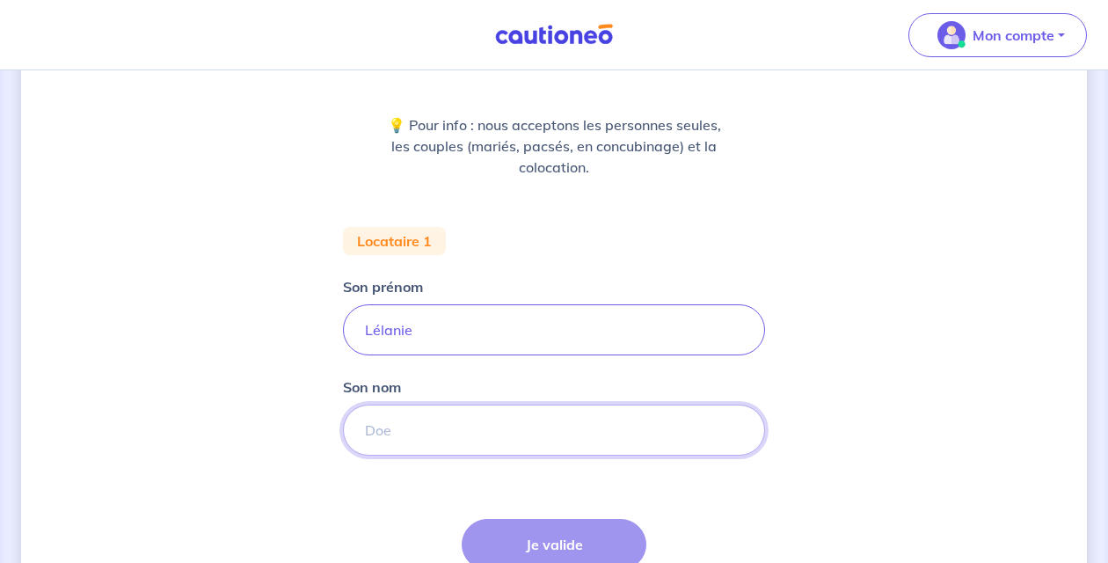
click at [534, 437] on input "Son nom" at bounding box center [554, 429] width 422 height 51
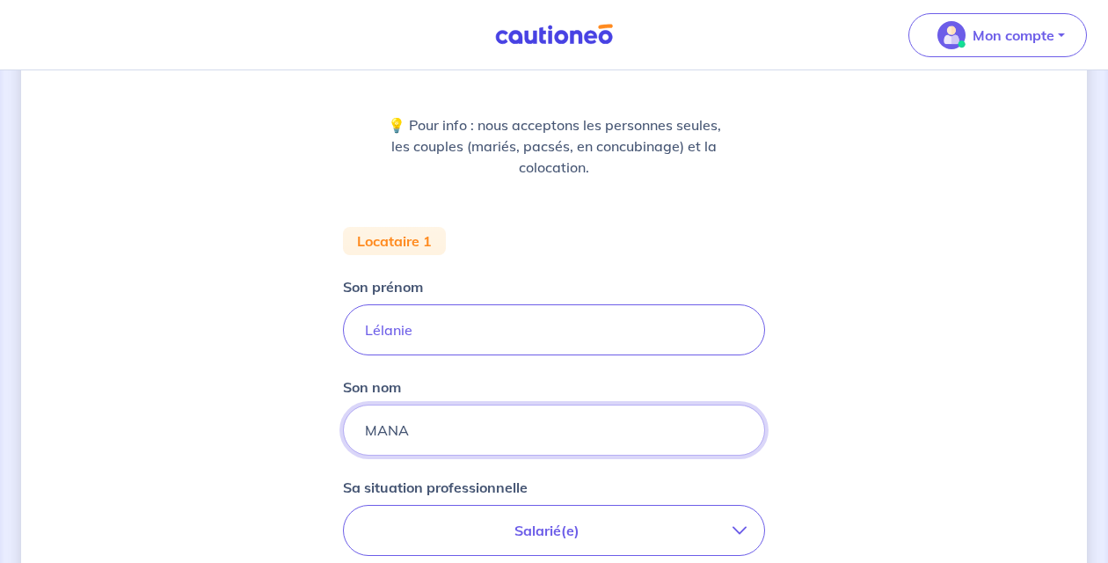
type input "MANA"
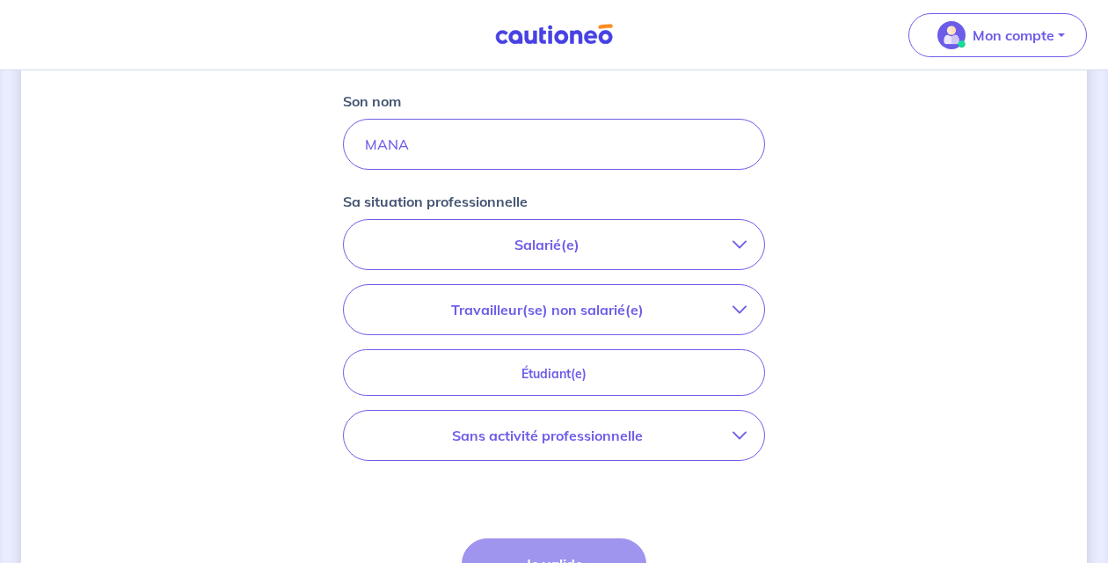
scroll to position [486, 0]
click at [601, 243] on p "Salarié(e)" at bounding box center [546, 242] width 371 height 21
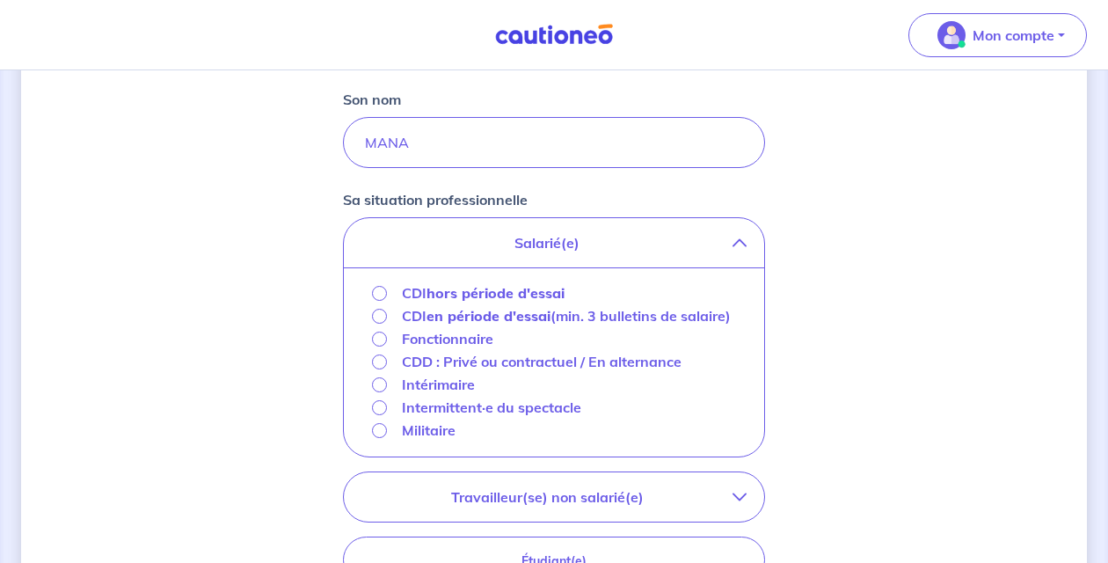
click at [488, 299] on strong "hors période d'essai" at bounding box center [495, 293] width 138 height 18
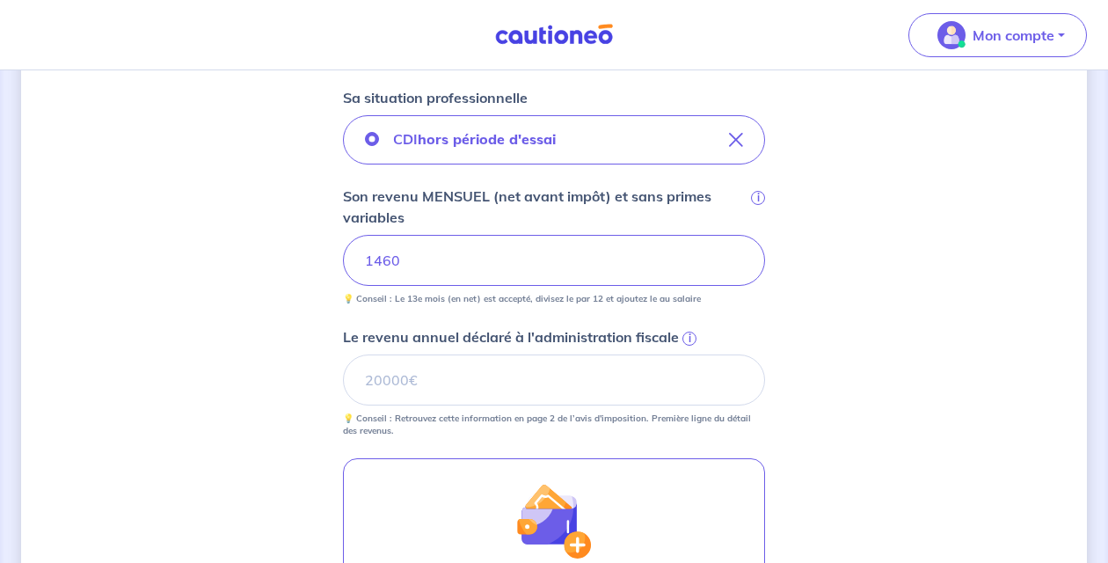
scroll to position [608, 0]
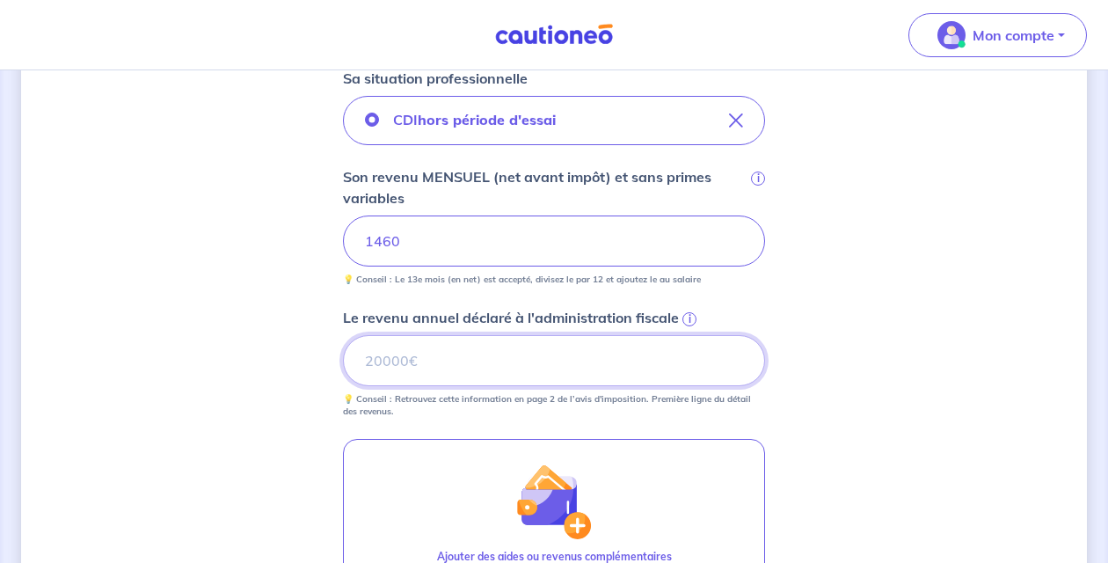
click at [439, 367] on input "Le revenu annuel déclaré à l'administration fiscale i" at bounding box center [554, 360] width 422 height 51
type input "18902"
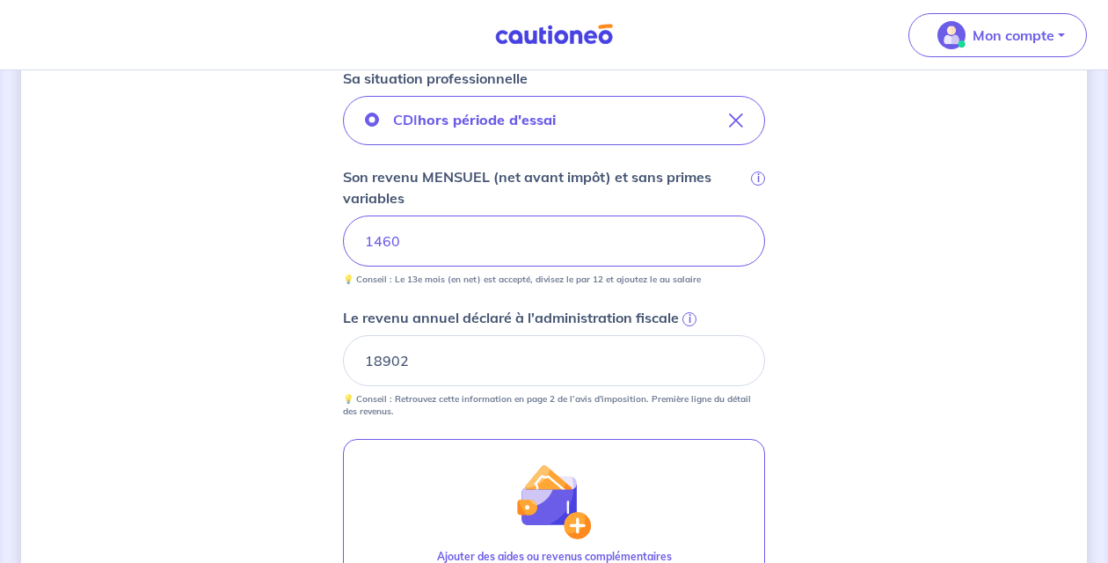
click at [834, 437] on div "Concernant vos locataires 💡 Pour info : nous acceptons les personnes seules, le…" at bounding box center [554, 170] width 1066 height 1373
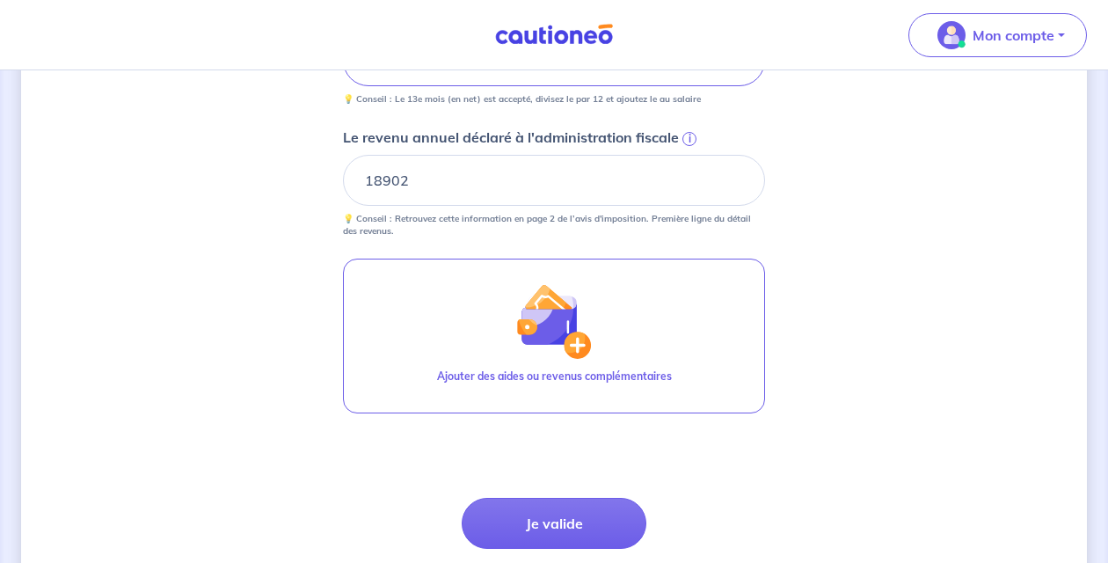
scroll to position [789, 0]
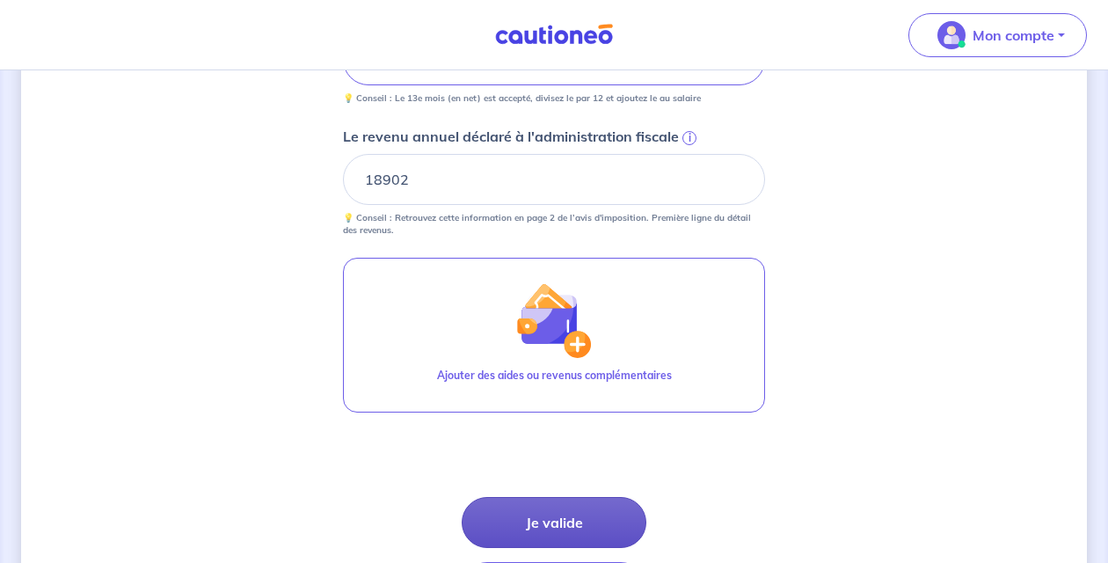
click at [572, 527] on button "Je valide" at bounding box center [554, 522] width 185 height 51
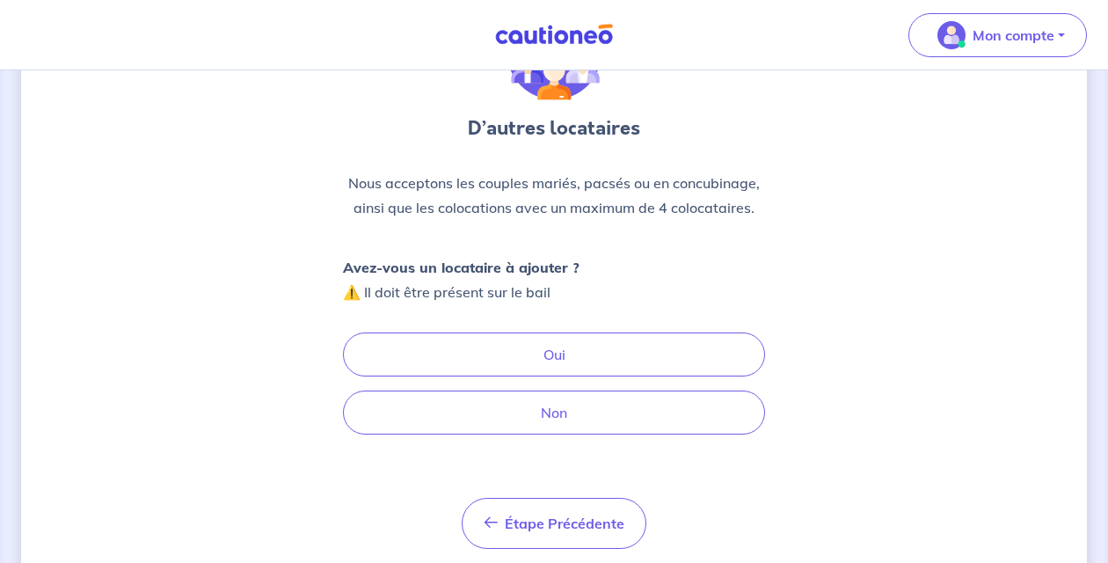
scroll to position [130, 0]
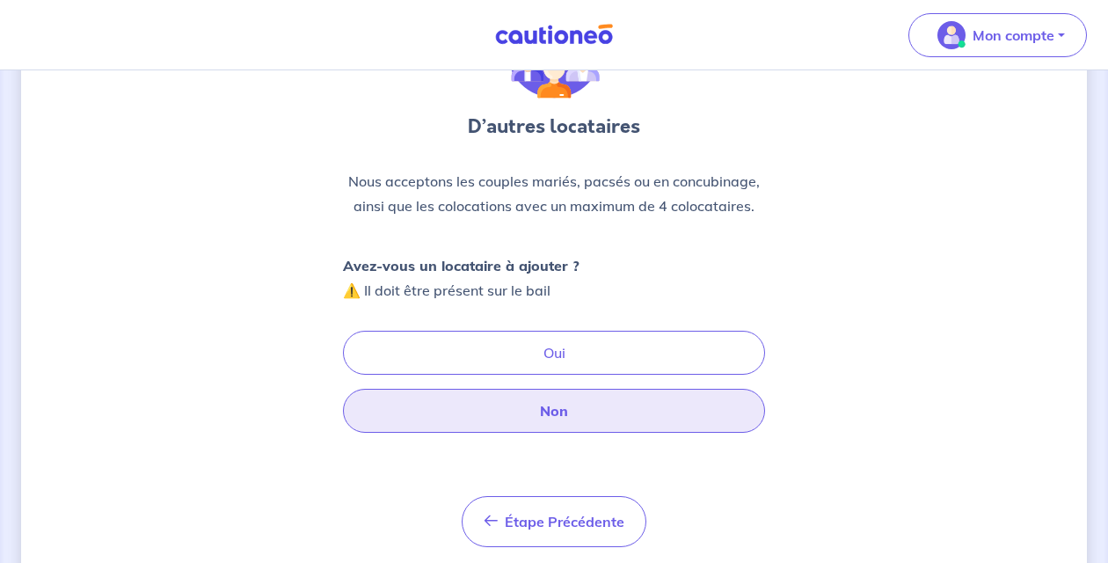
click at [579, 420] on button "Non" at bounding box center [554, 411] width 422 height 44
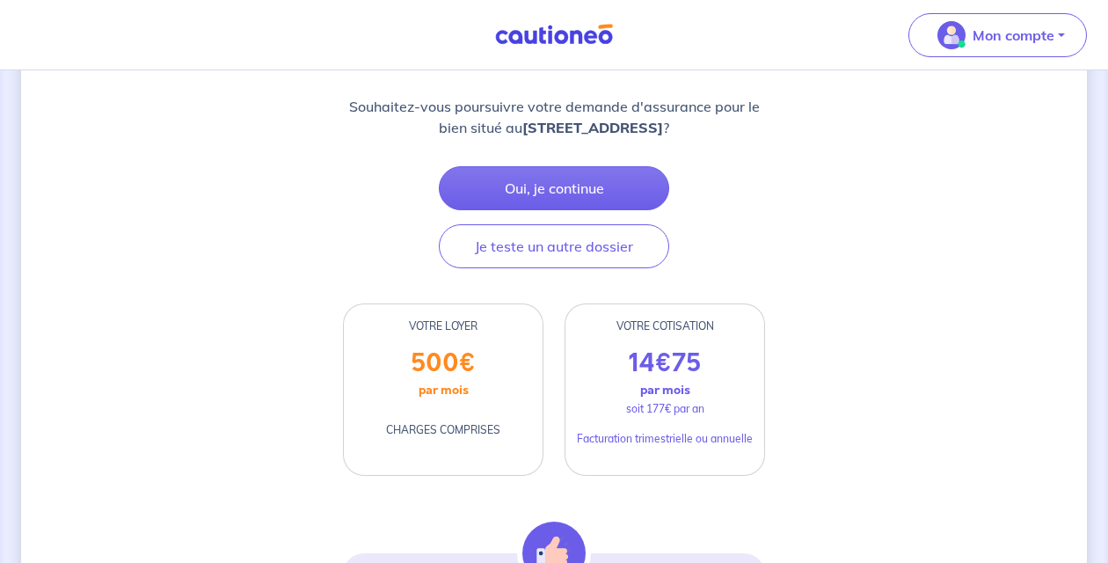
scroll to position [254, 0]
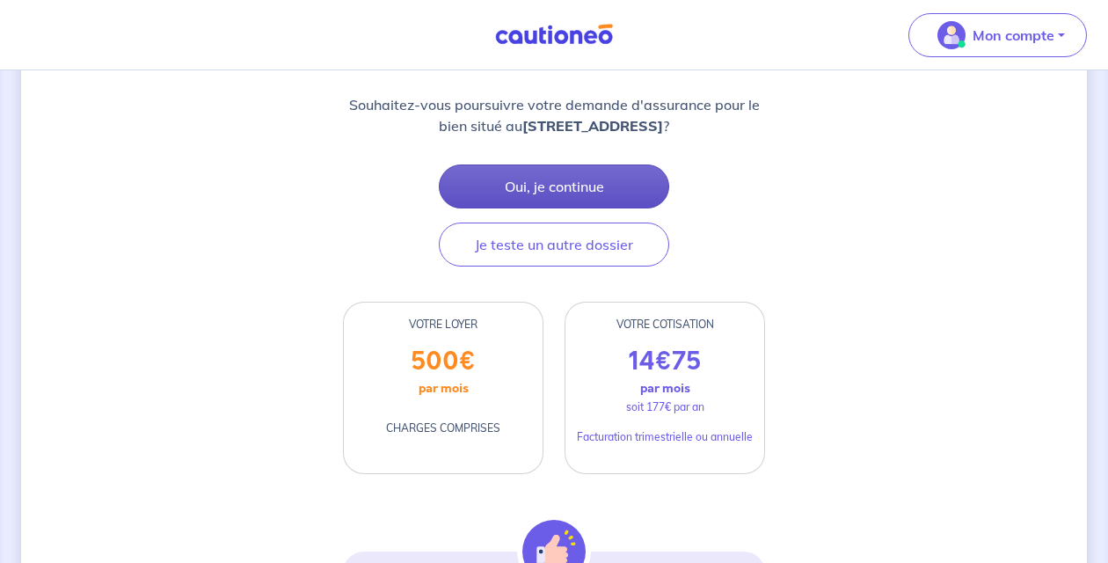
click at [587, 180] on button "Oui, je continue" at bounding box center [554, 186] width 230 height 44
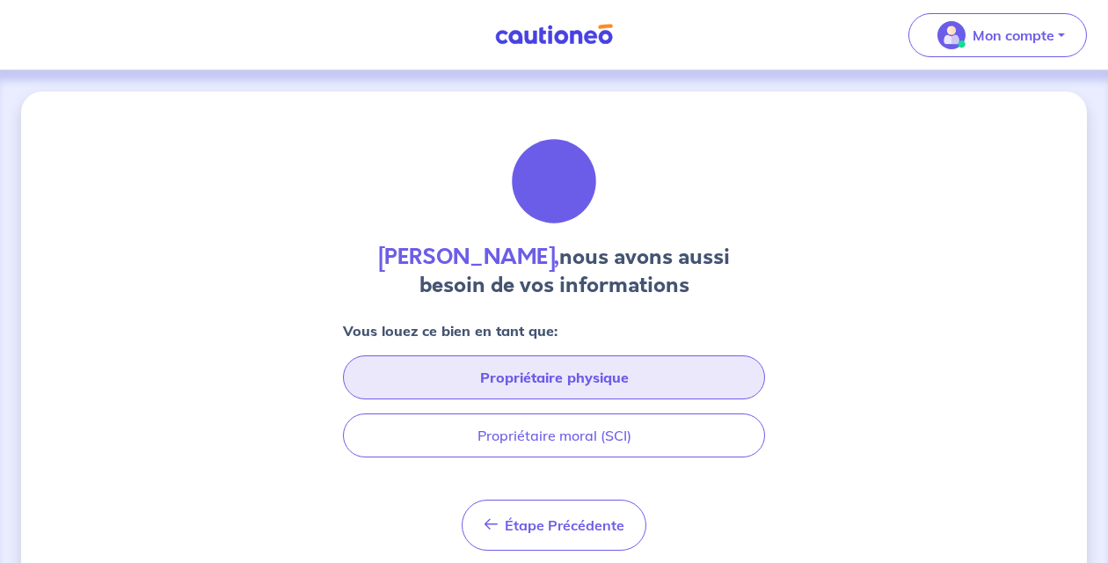
click at [533, 368] on button "Propriétaire physique" at bounding box center [554, 377] width 422 height 44
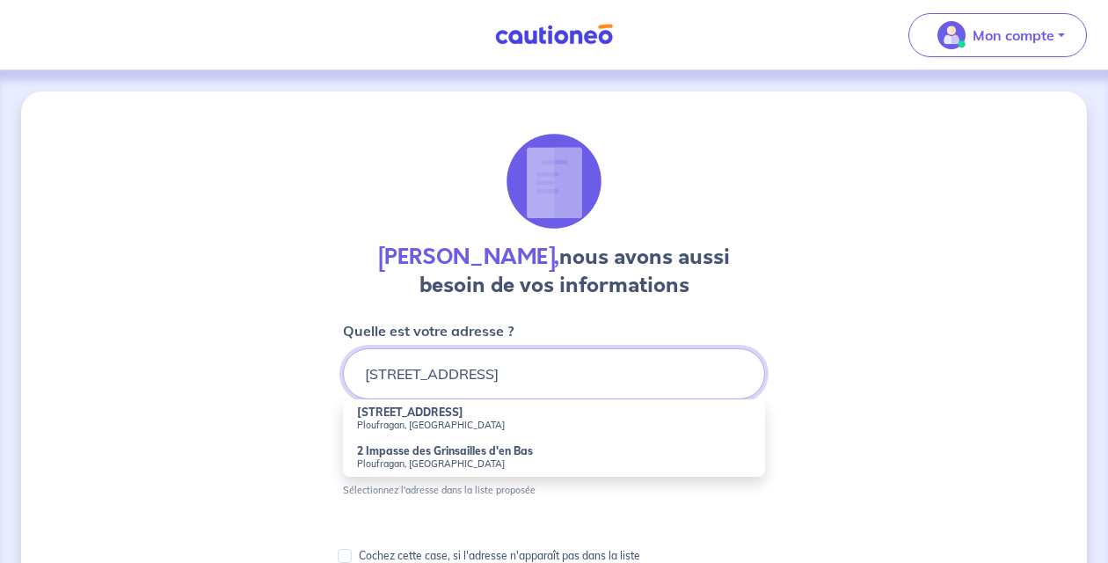
scroll to position [27, 0]
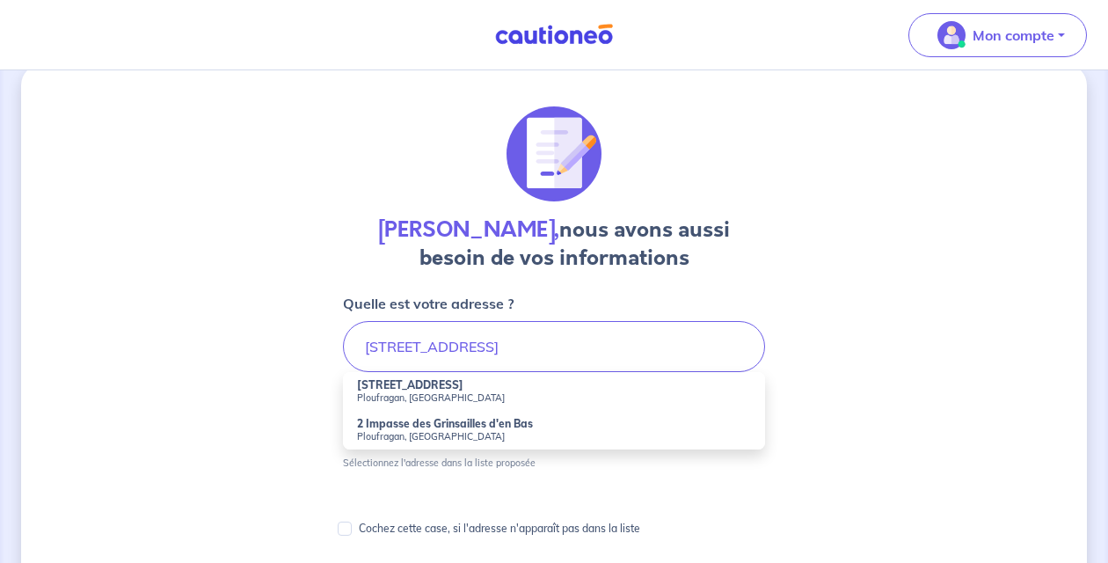
click at [457, 390] on strong "[STREET_ADDRESS]" at bounding box center [410, 384] width 106 height 13
type input "[STREET_ADDRESS]"
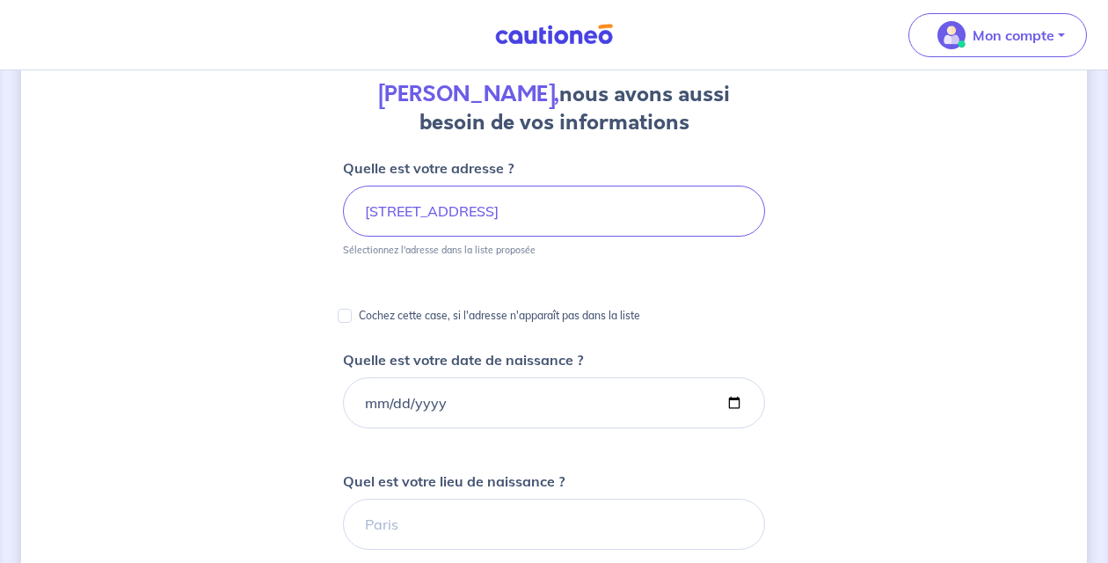
scroll to position [174, 0]
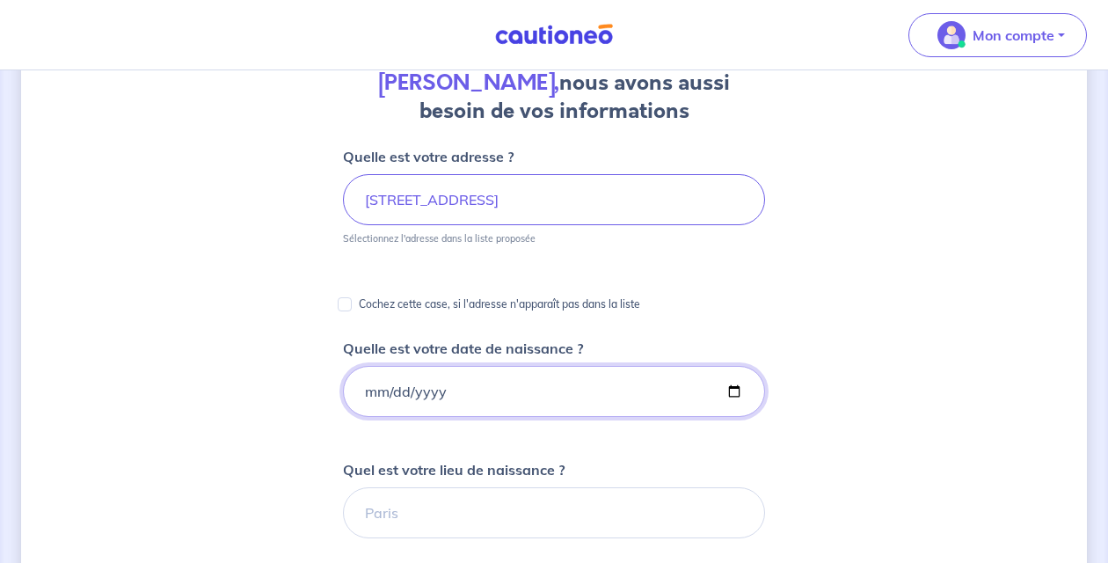
click at [514, 405] on input "Quelle est votre date de naissance ?" at bounding box center [554, 391] width 422 height 51
type input "[DATE]"
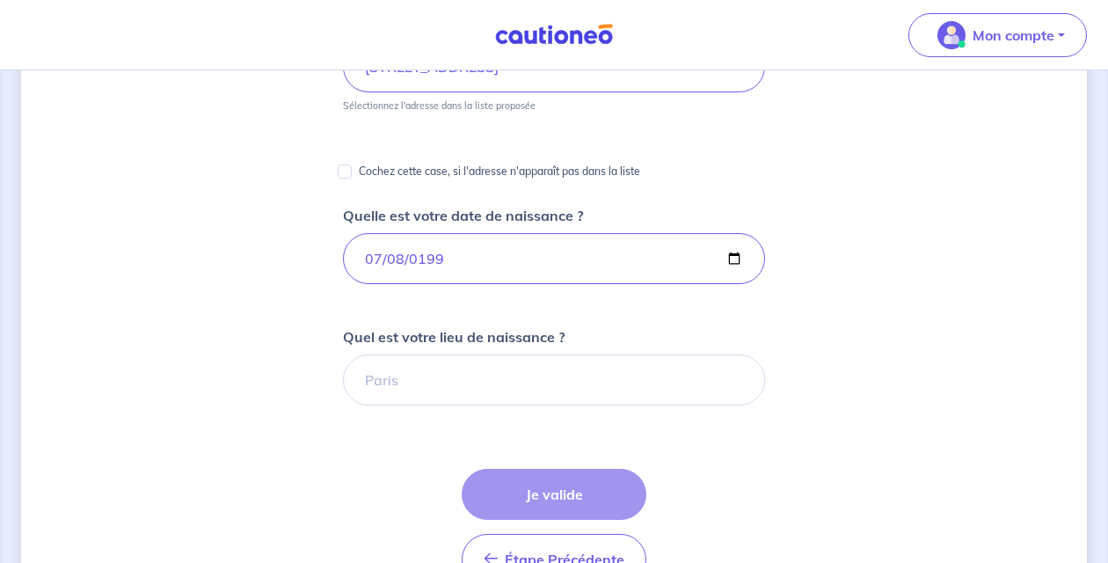
scroll to position [309, 0]
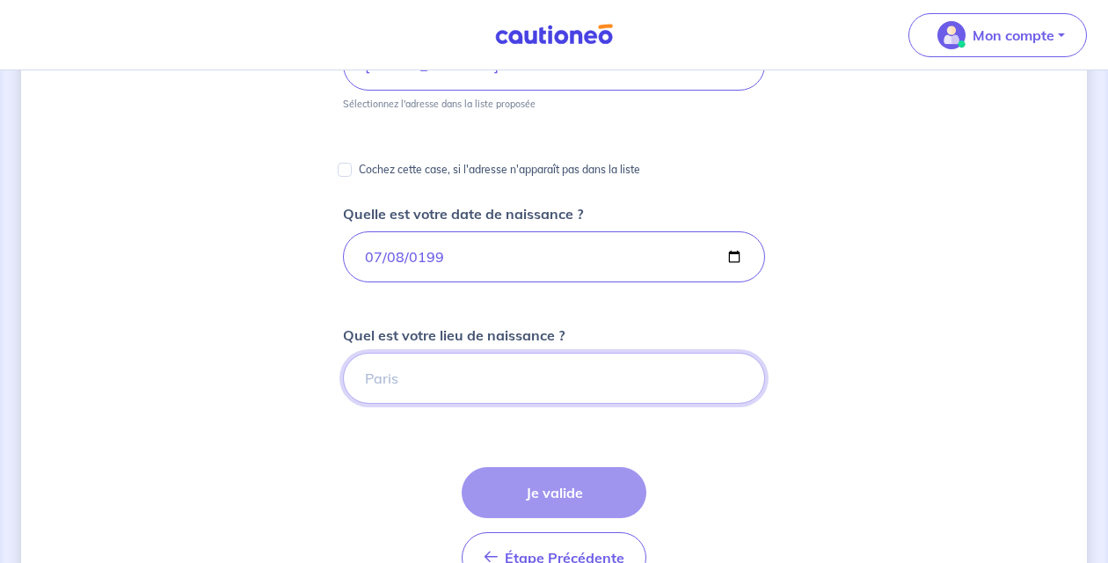
click at [514, 387] on input "Quel est votre lieu de naissance ?" at bounding box center [554, 378] width 422 height 51
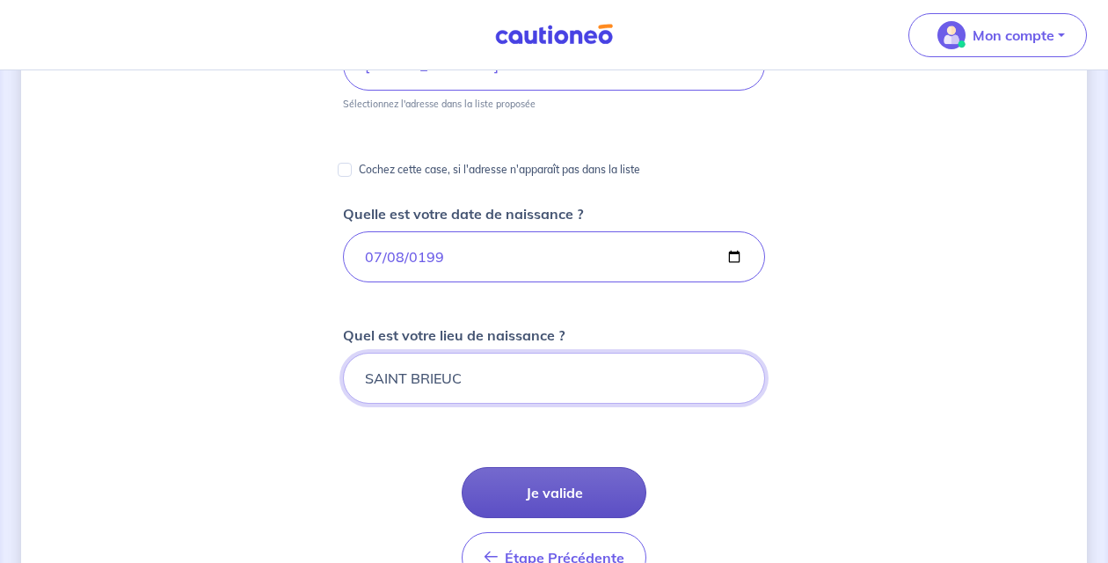
type input "SAINT BRIEUC"
click at [579, 497] on button "Je valide" at bounding box center [554, 492] width 185 height 51
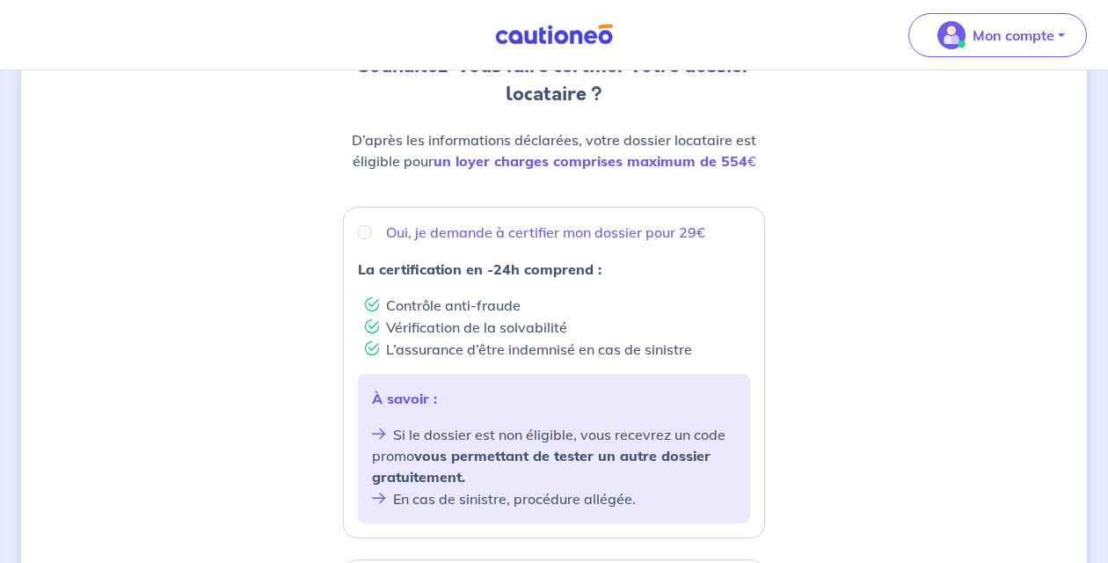
scroll to position [208, 0]
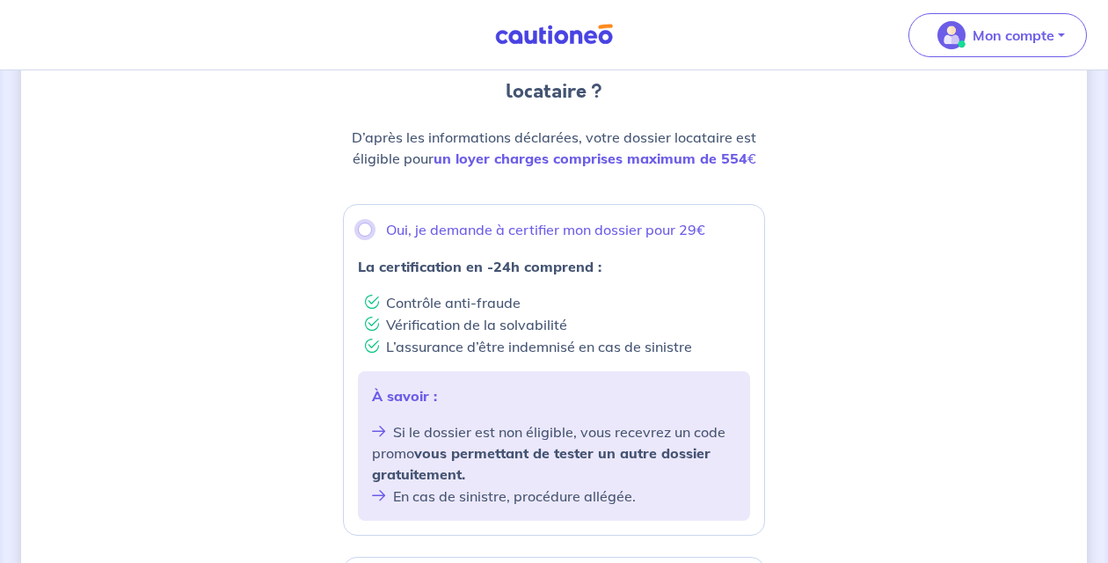
click at [363, 231] on input "Oui, je demande à certifier mon dossier pour 29€" at bounding box center [365, 229] width 14 height 14
radio input "true"
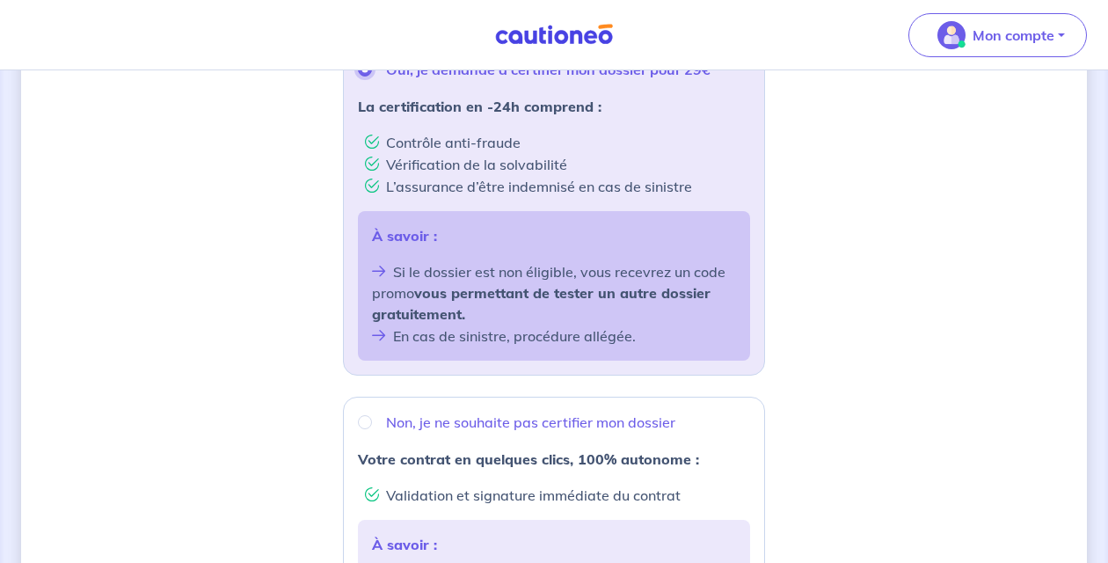
scroll to position [360, 0]
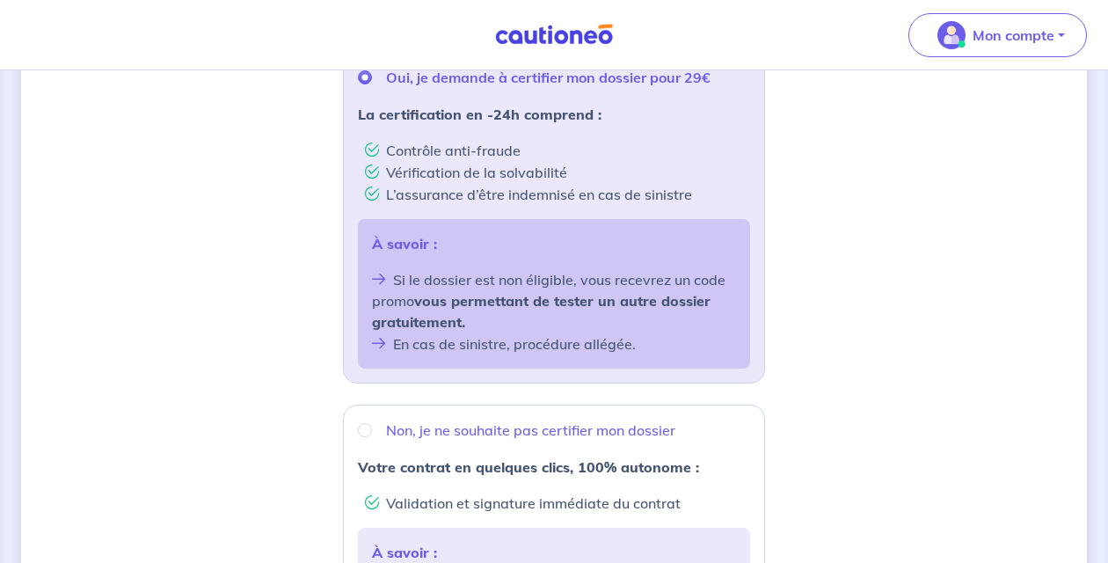
click at [785, 323] on div "Souhaitez-vous faire certifier votre dossier locataire ? D’après les informatio…" at bounding box center [554, 344] width 1066 height 1224
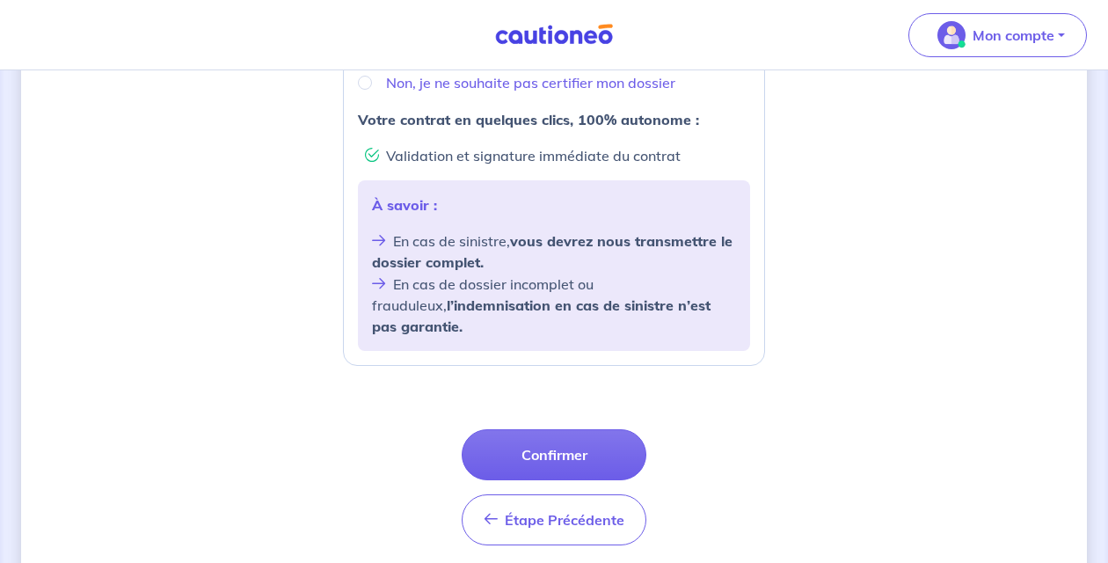
scroll to position [710, 0]
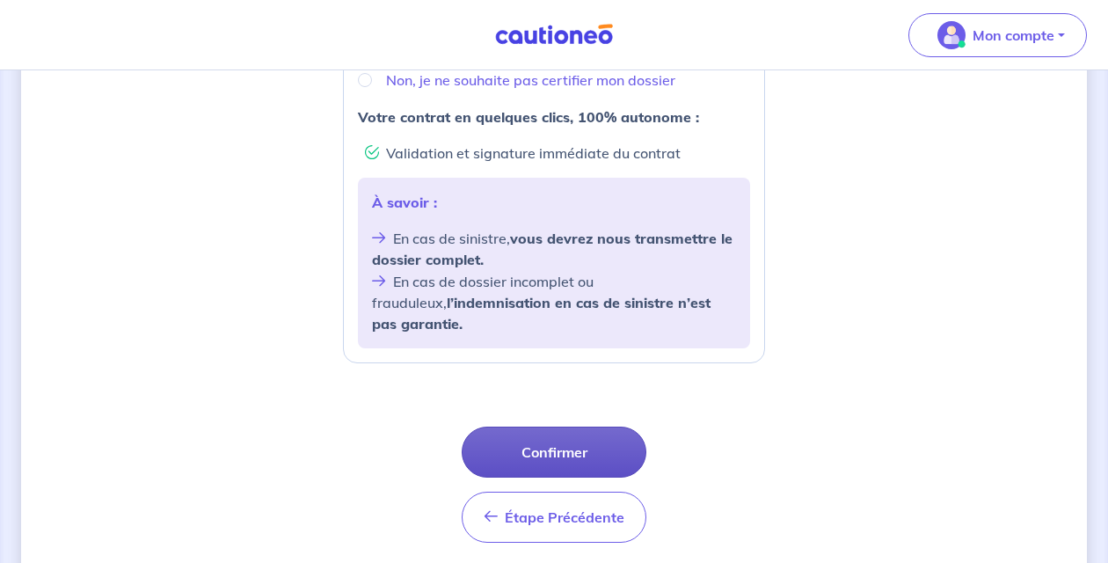
click at [579, 431] on button "Confirmer" at bounding box center [554, 451] width 185 height 51
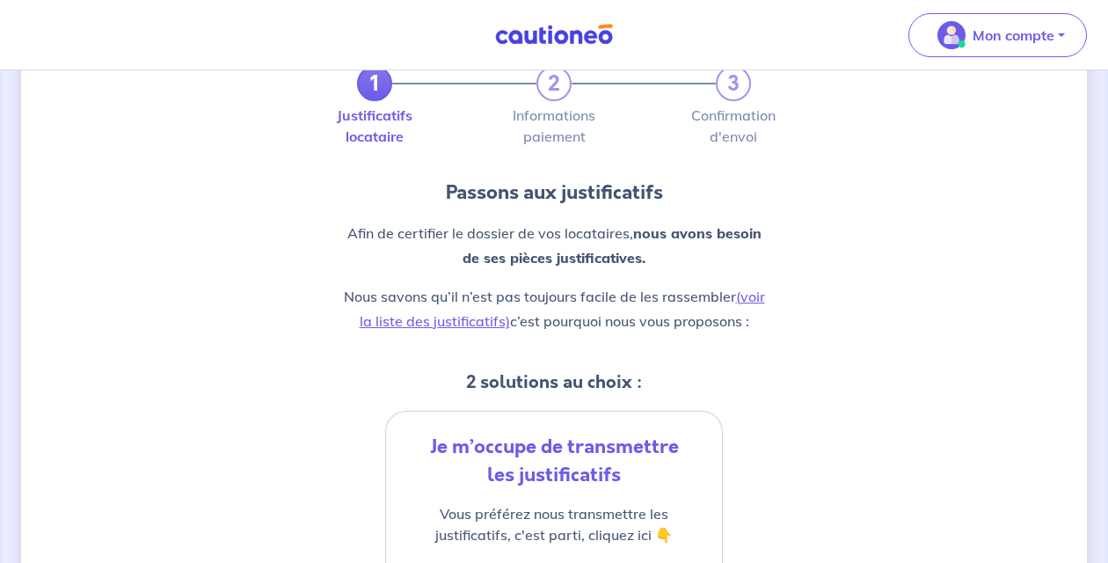
scroll to position [87, 0]
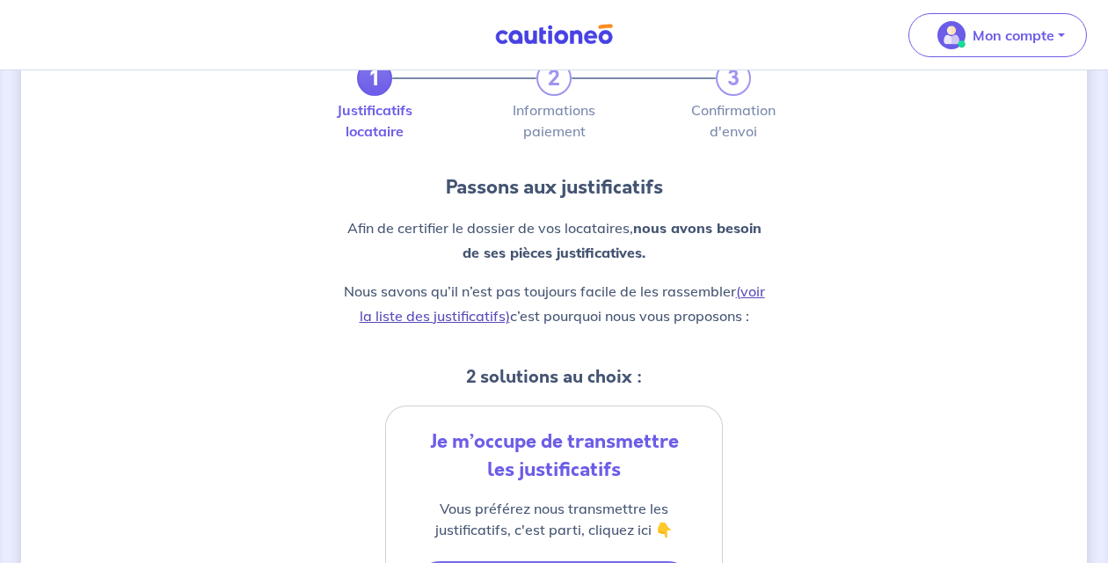
click at [461, 315] on link "(voir la liste des justificatifs)" at bounding box center [562, 303] width 405 height 42
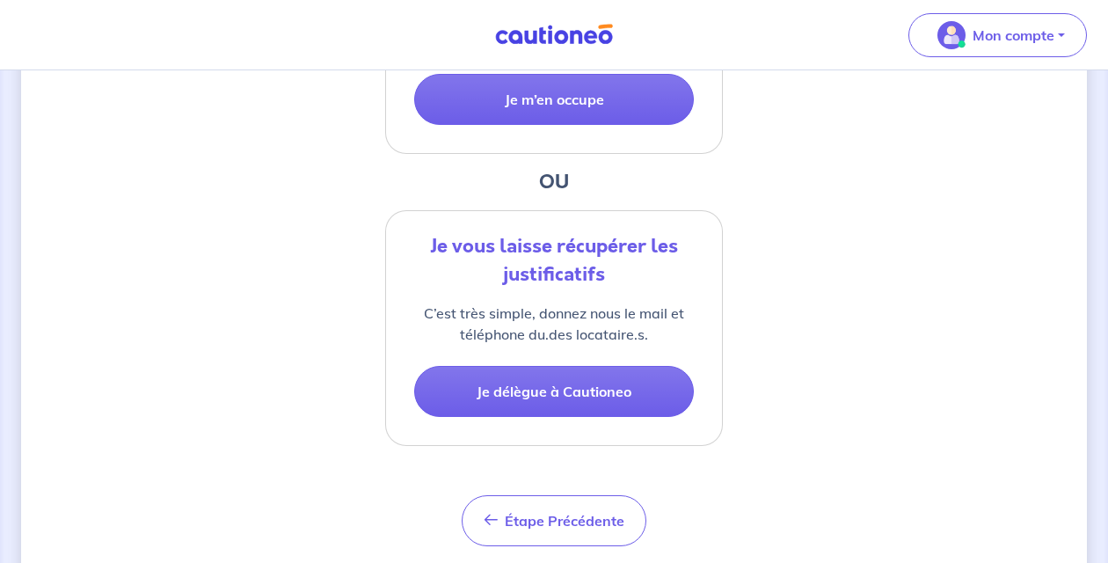
scroll to position [397, 0]
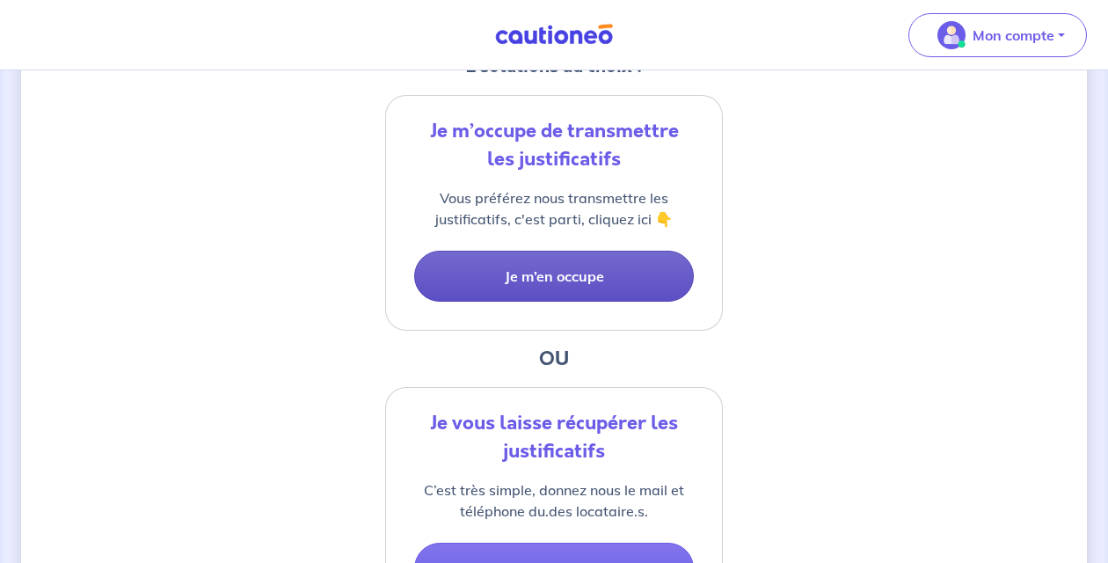
click at [535, 288] on button "Je m’en occupe" at bounding box center [554, 276] width 280 height 51
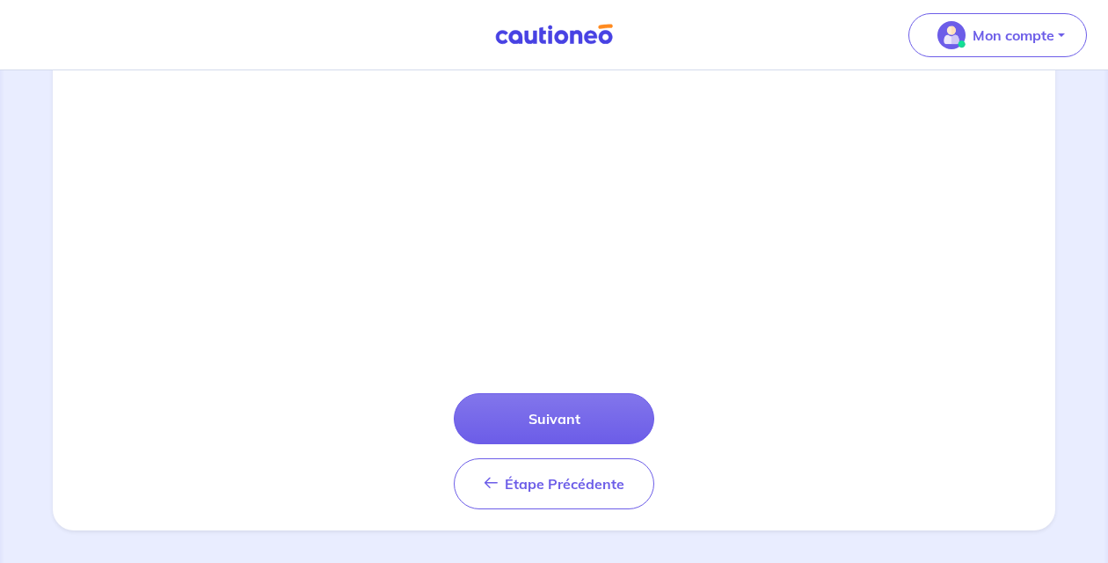
scroll to position [644, 0]
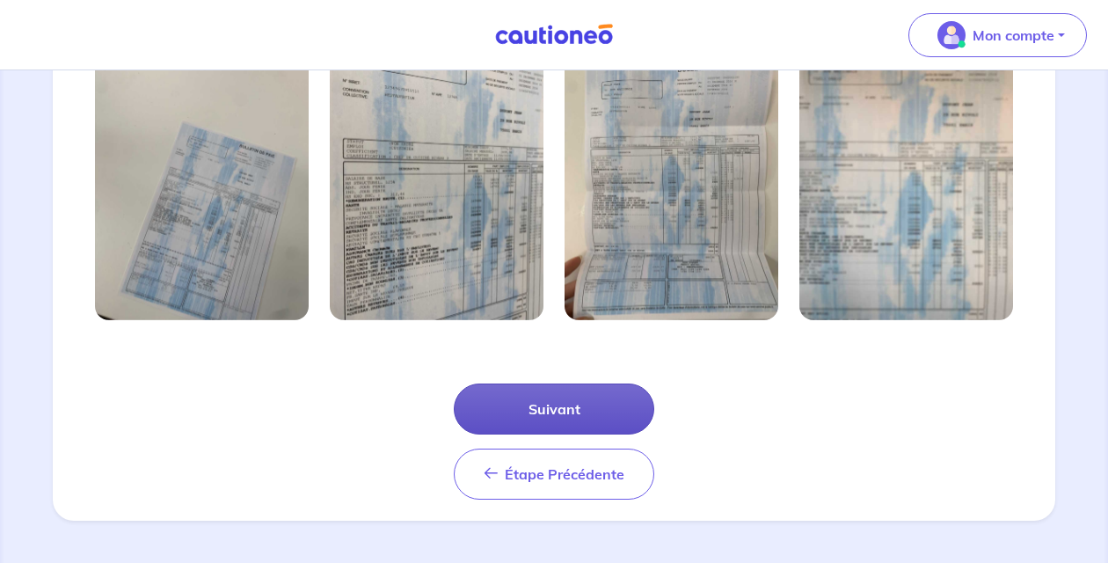
click at [577, 400] on button "Suivant" at bounding box center [554, 408] width 200 height 51
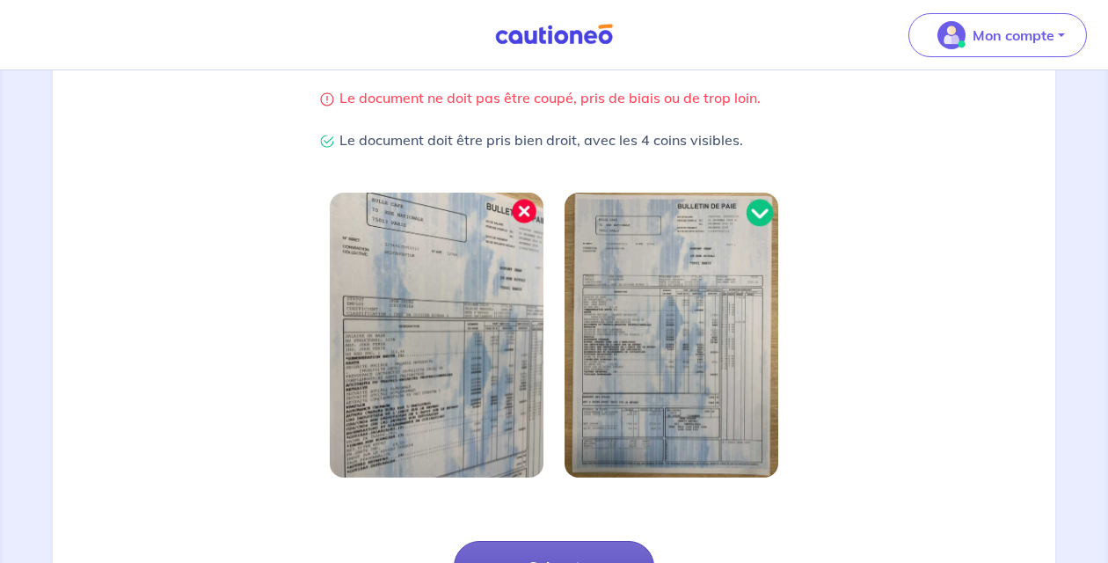
scroll to position [559, 0]
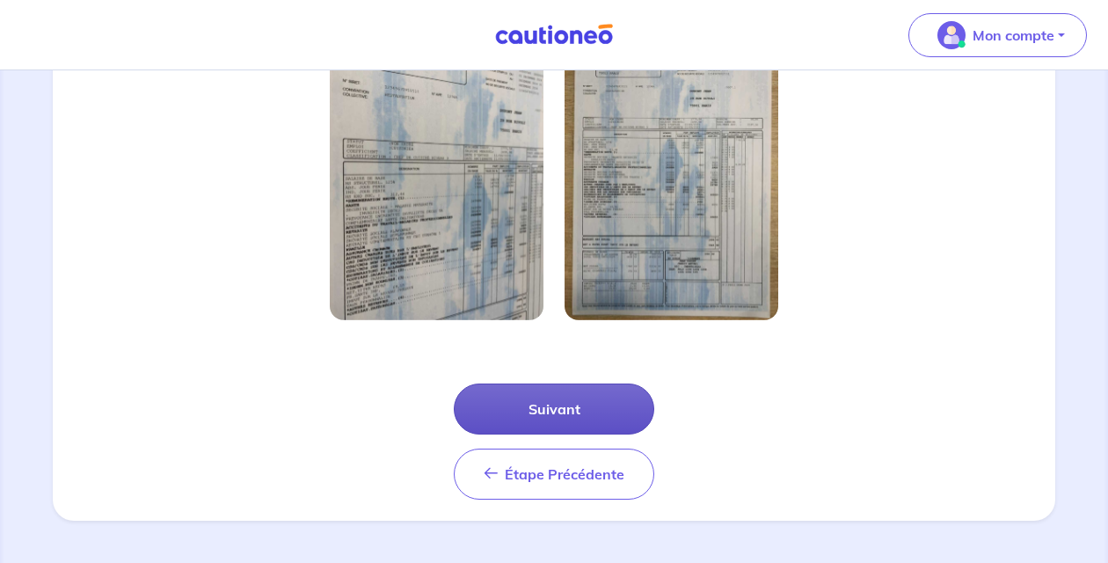
click at [585, 409] on button "Suivant" at bounding box center [554, 408] width 200 height 51
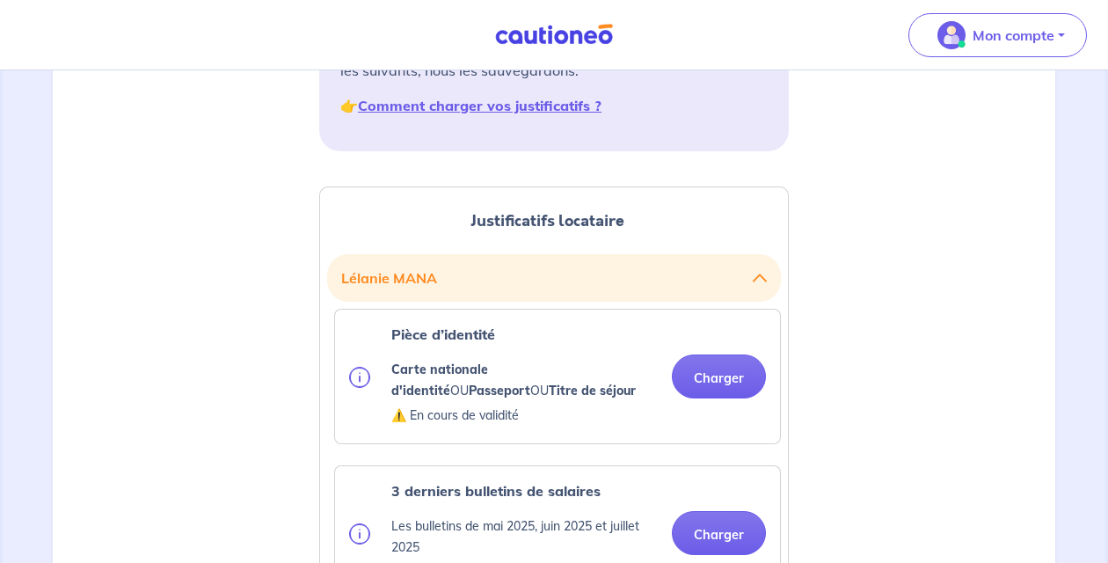
scroll to position [342, 0]
click at [734, 378] on button "Charger" at bounding box center [719, 375] width 94 height 44
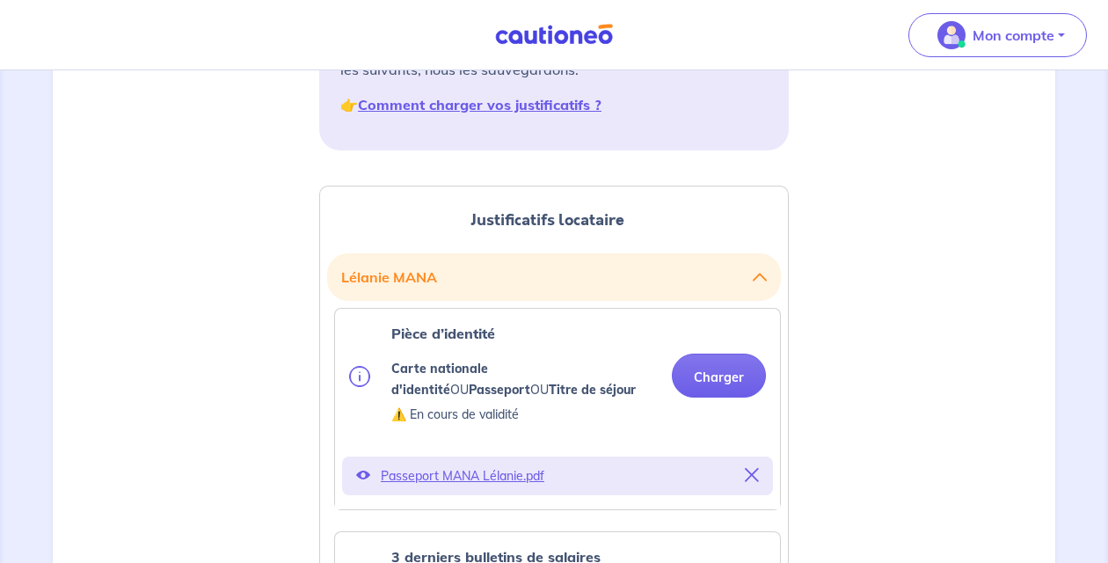
click at [361, 473] on icon at bounding box center [363, 475] width 14 height 14
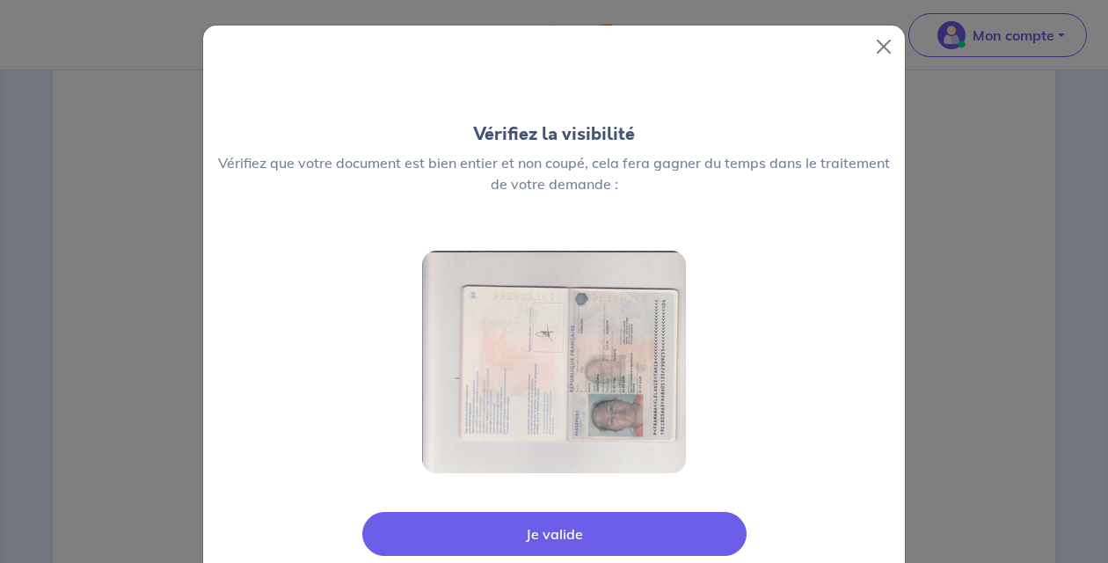
click at [581, 541] on button "Je valide" at bounding box center [554, 534] width 384 height 44
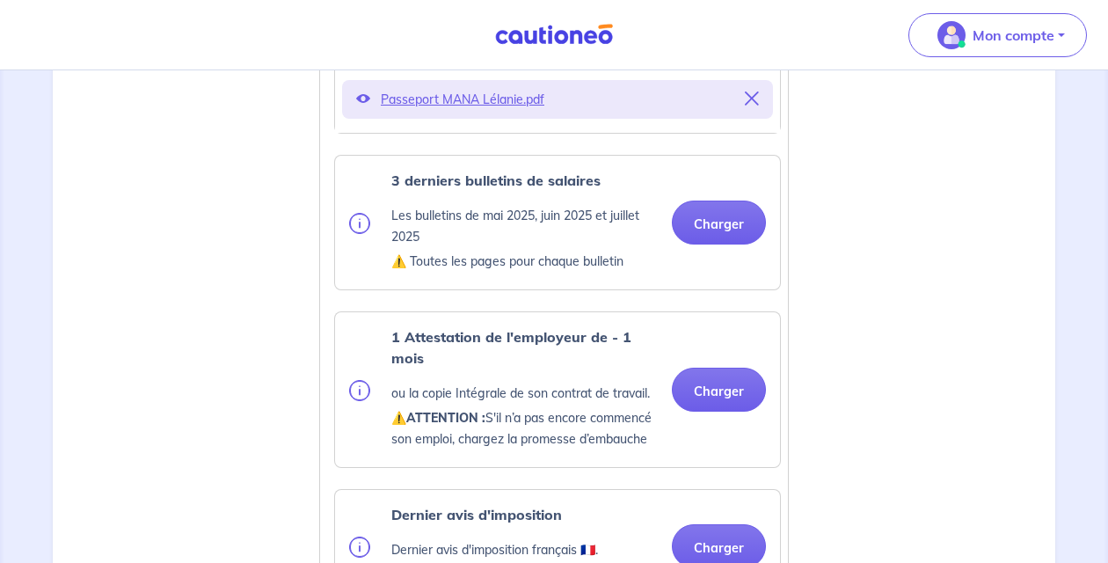
scroll to position [721, 0]
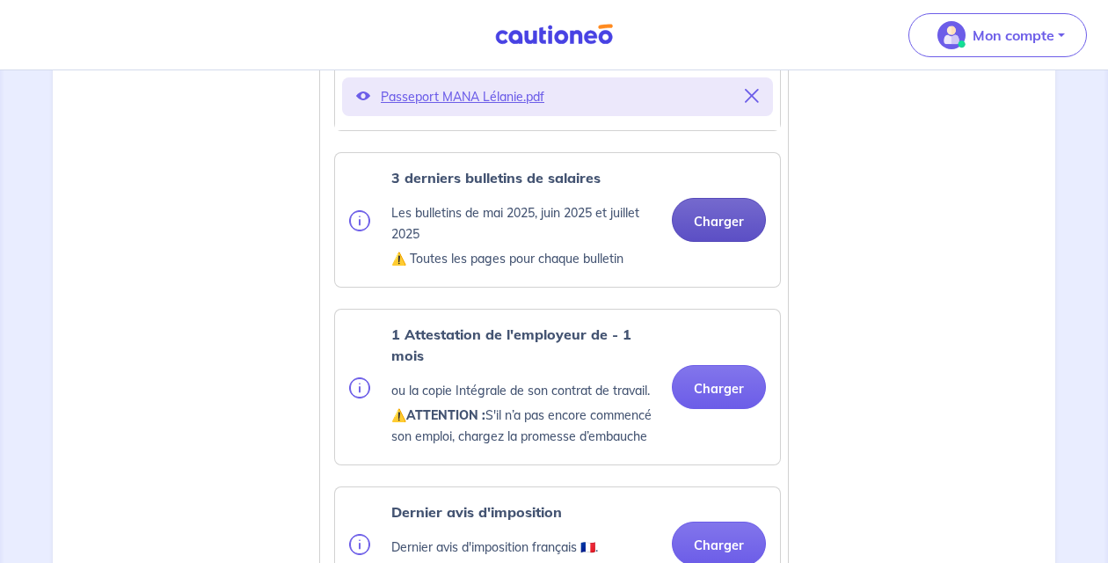
click at [703, 226] on button "Charger" at bounding box center [719, 220] width 94 height 44
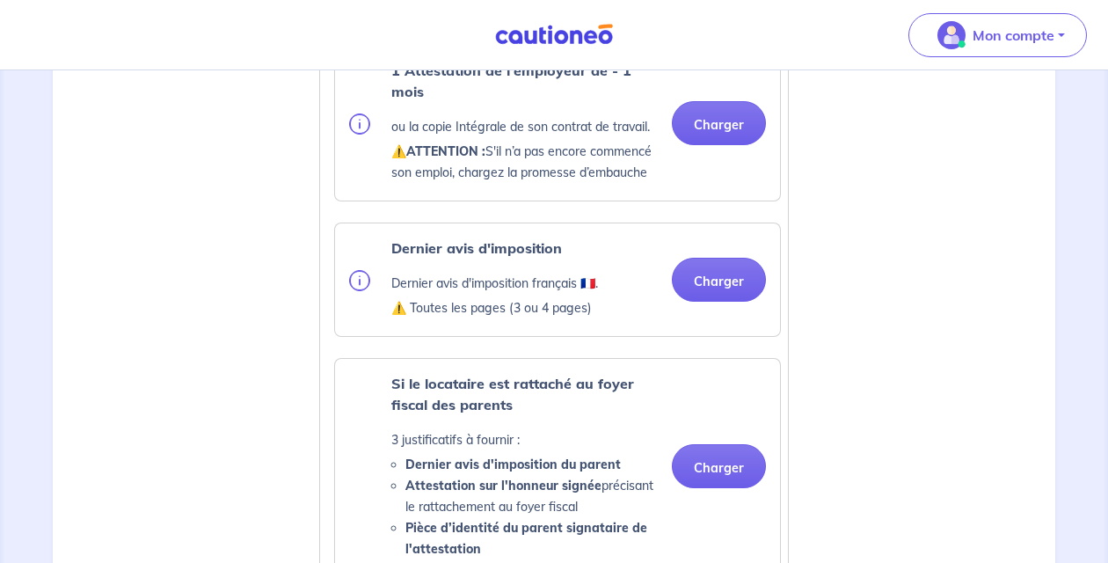
scroll to position [1146, 0]
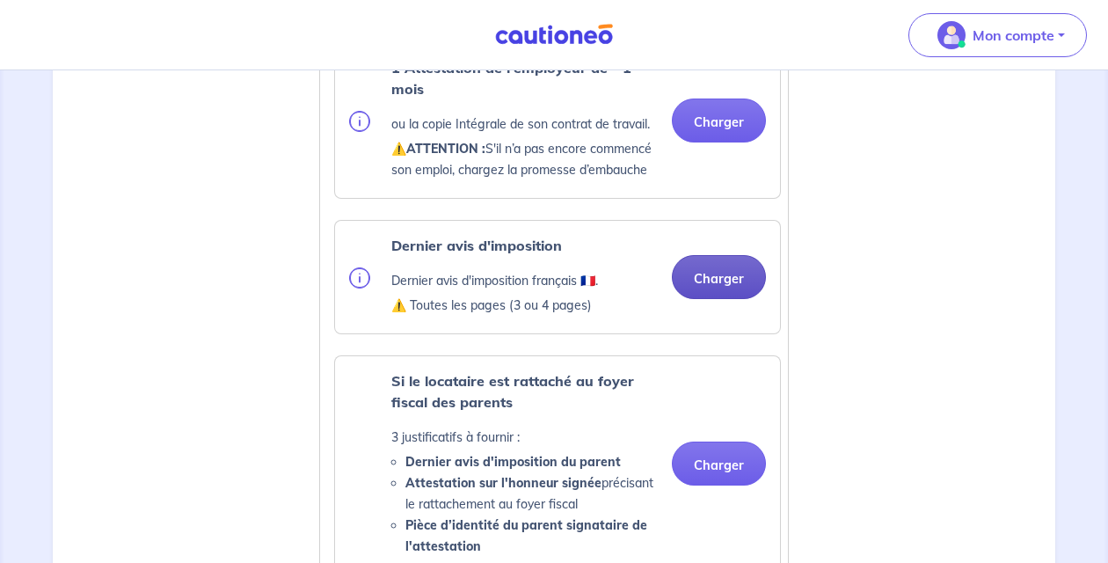
click at [710, 271] on button "Charger" at bounding box center [719, 277] width 94 height 44
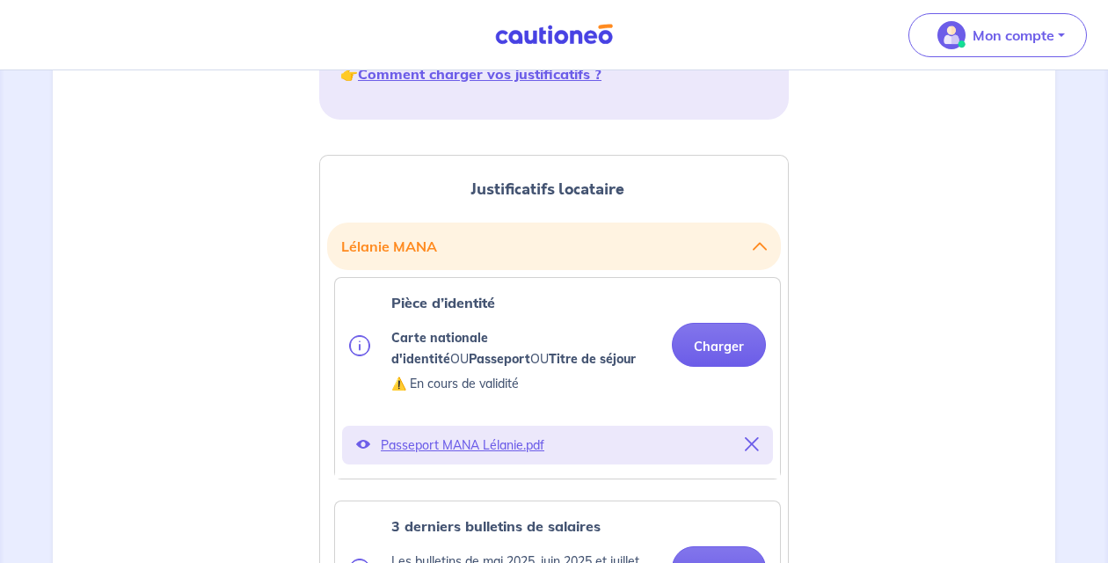
scroll to position [376, 0]
